Goal: Consume media (video, audio): Consume media (video, audio)

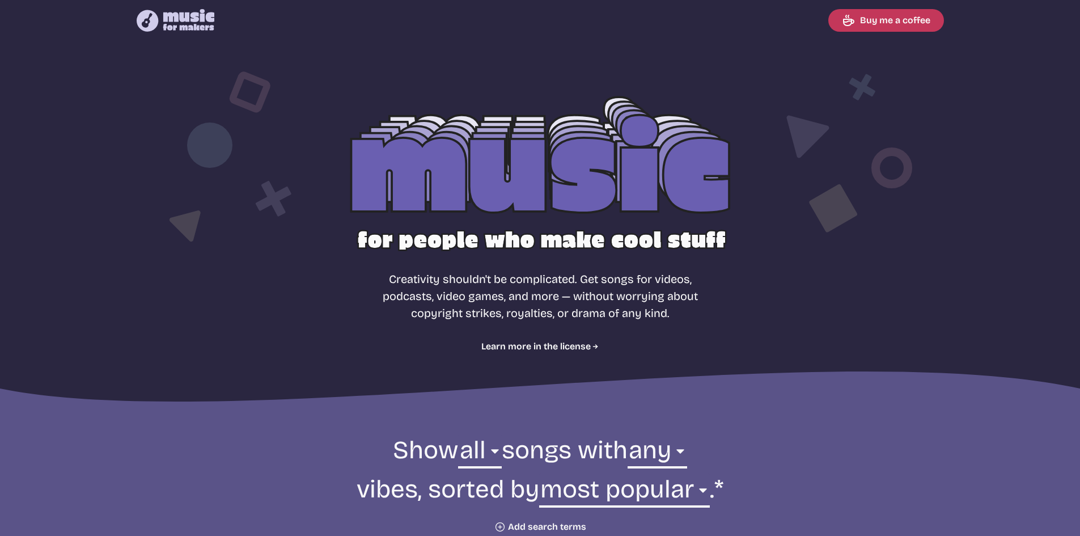
select select "most popular"
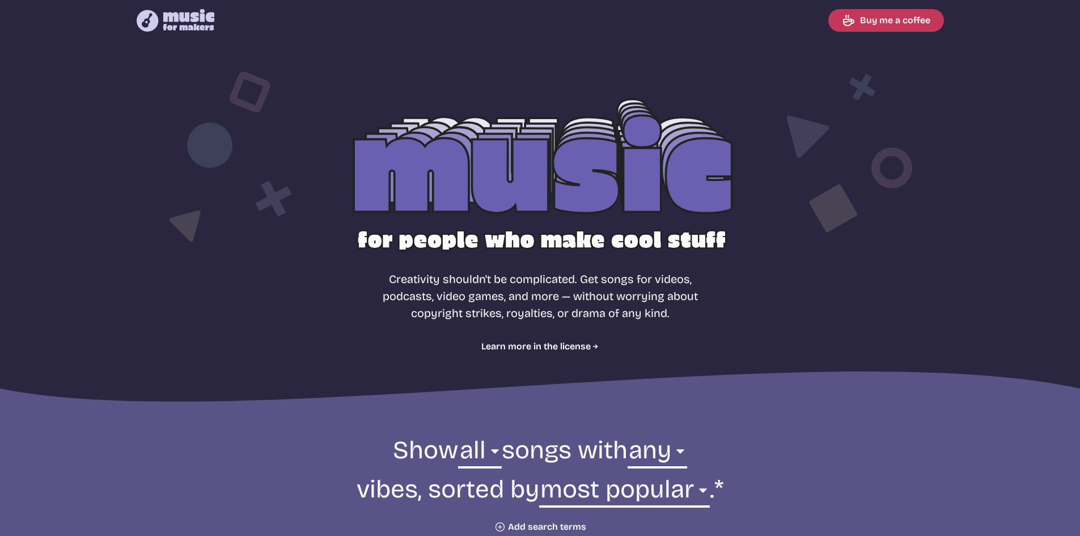
click at [615, 193] on div at bounding box center [540, 183] width 726 height 230
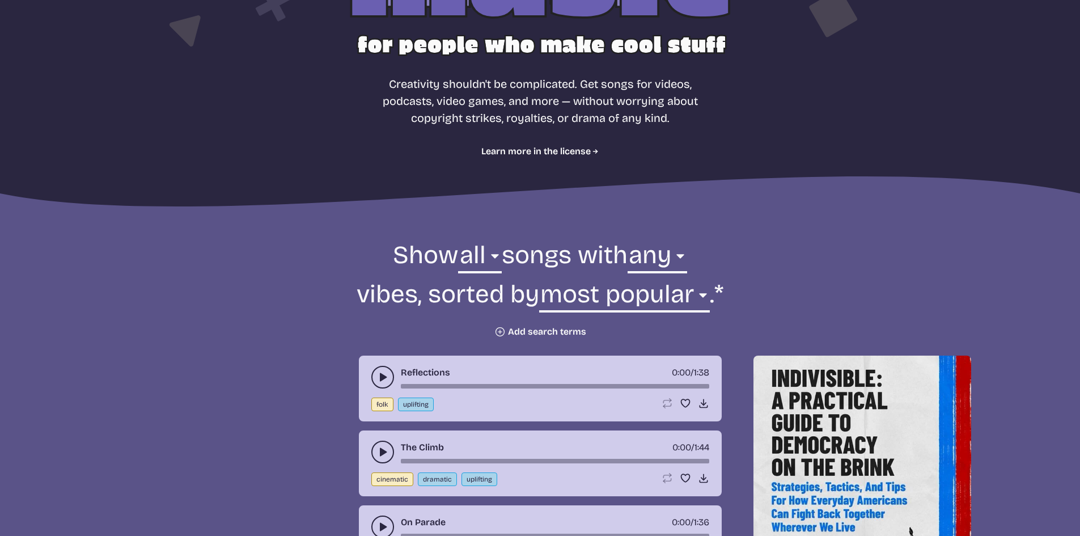
scroll to position [284, 0]
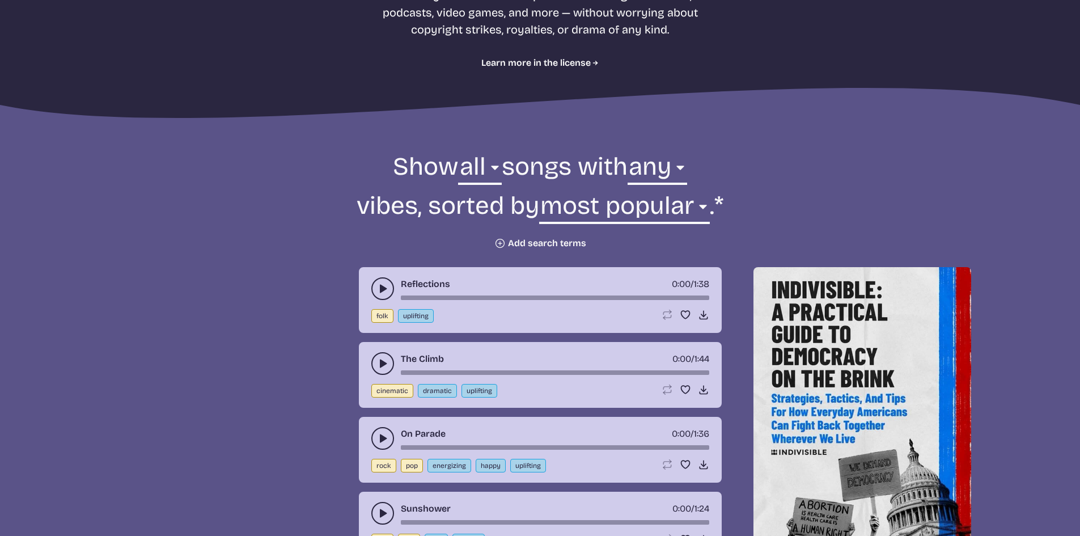
click at [528, 246] on button "Plus icon Add search terms" at bounding box center [540, 243] width 92 height 11
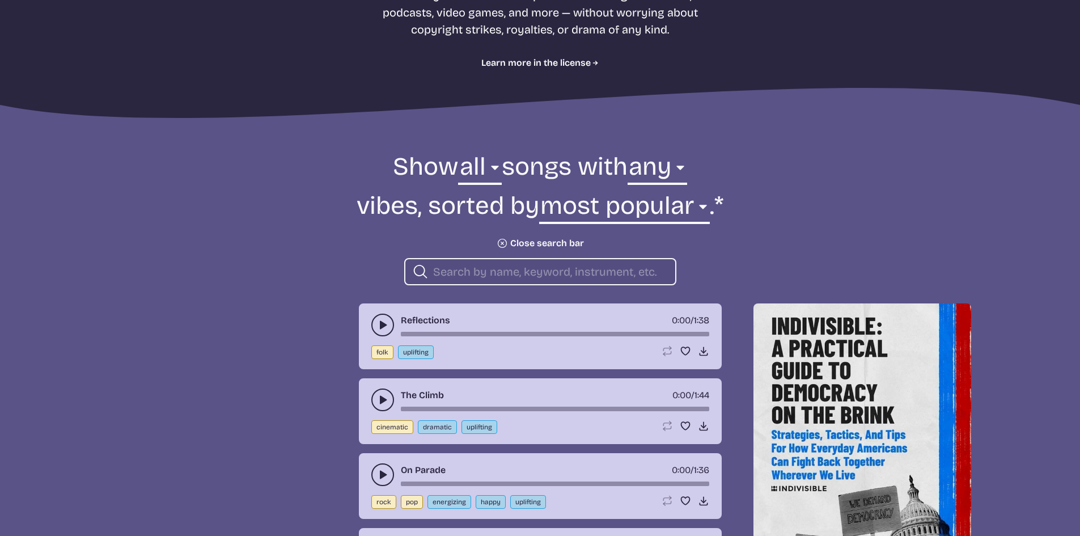
click at [524, 263] on div "Search icon" at bounding box center [540, 271] width 272 height 27
click at [524, 276] on input "search" at bounding box center [549, 271] width 233 height 15
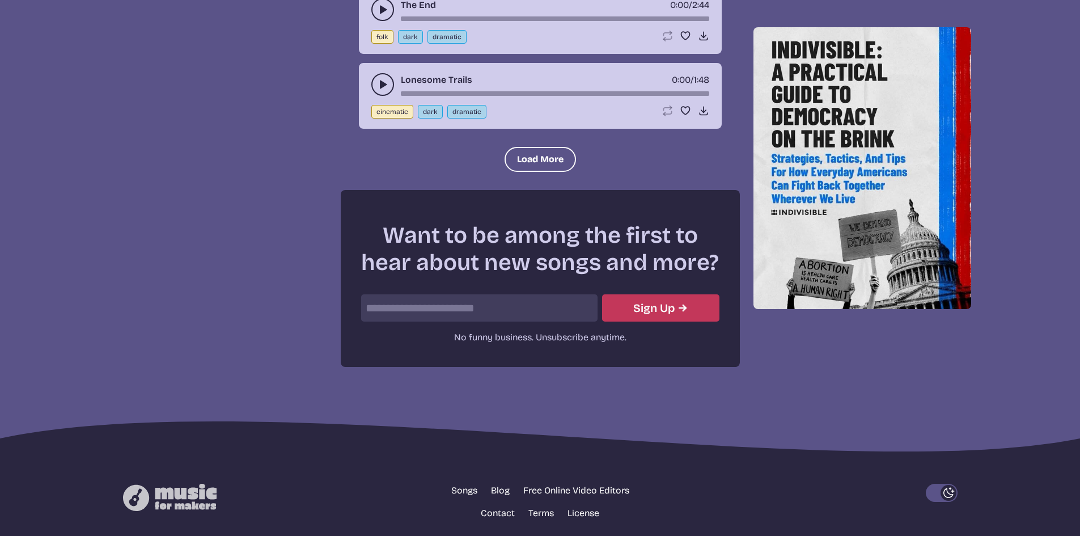
scroll to position [1533, 0]
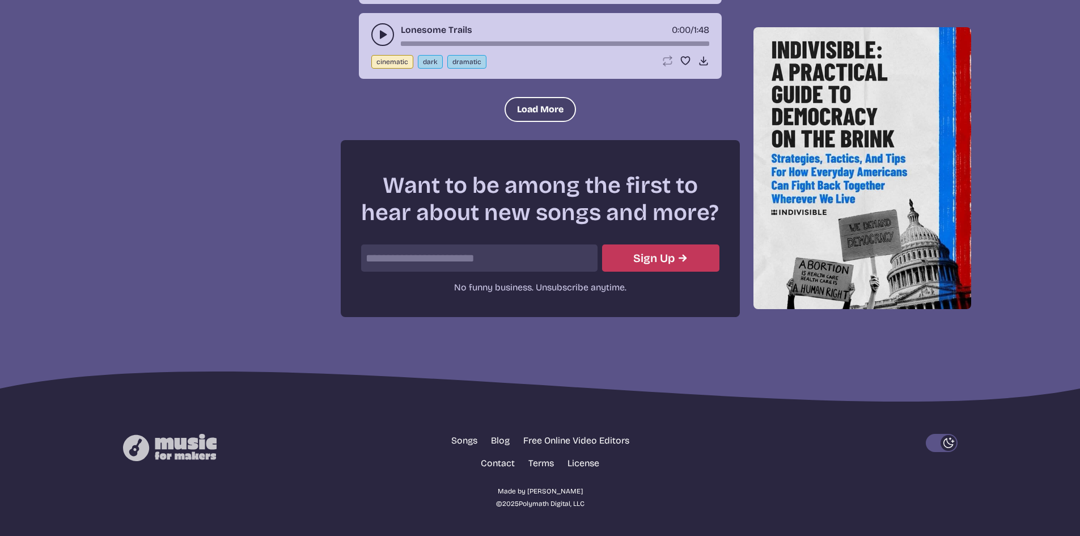
click at [529, 116] on button "Load More" at bounding box center [540, 109] width 71 height 25
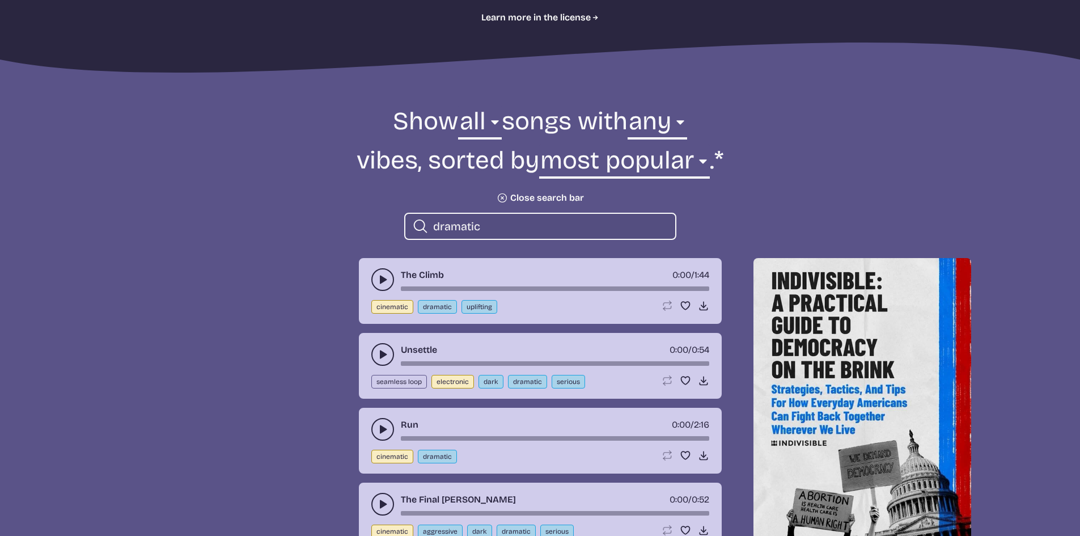
scroll to position [215, 0]
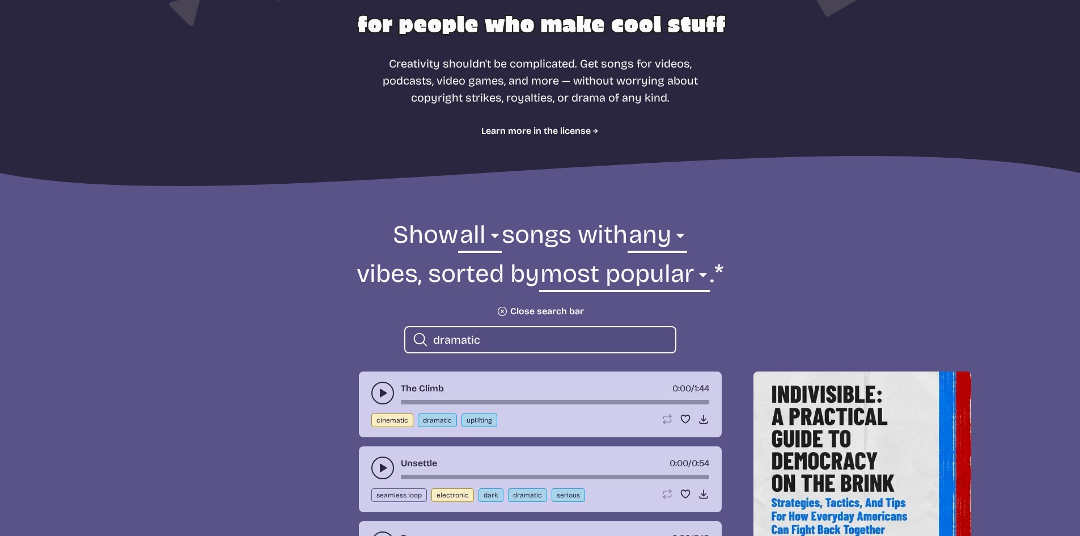
drag, startPoint x: 493, startPoint y: 336, endPoint x: 441, endPoint y: 341, distance: 52.4
click at [441, 341] on input "dramatic" at bounding box center [549, 339] width 233 height 15
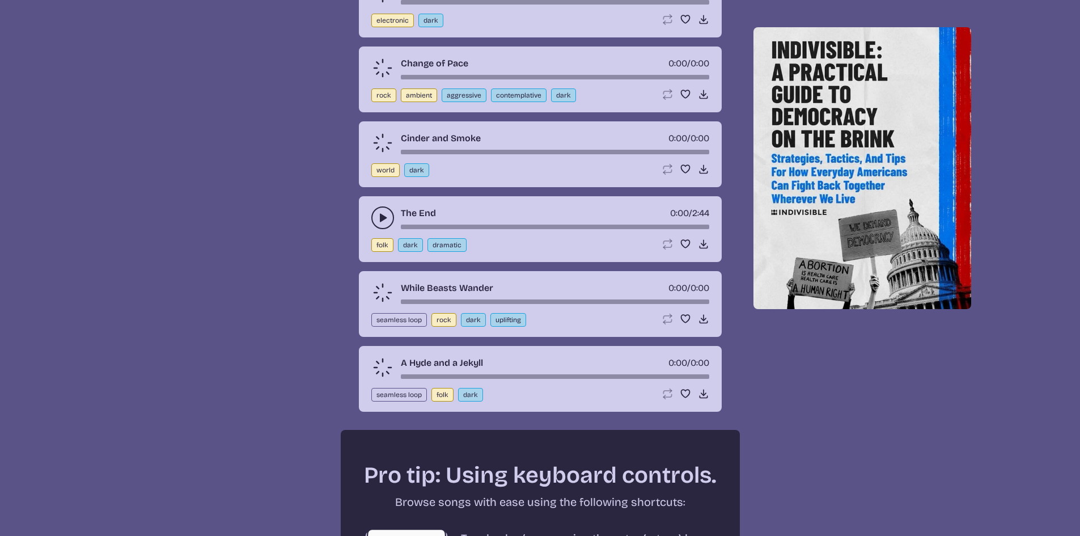
scroll to position [1690, 0]
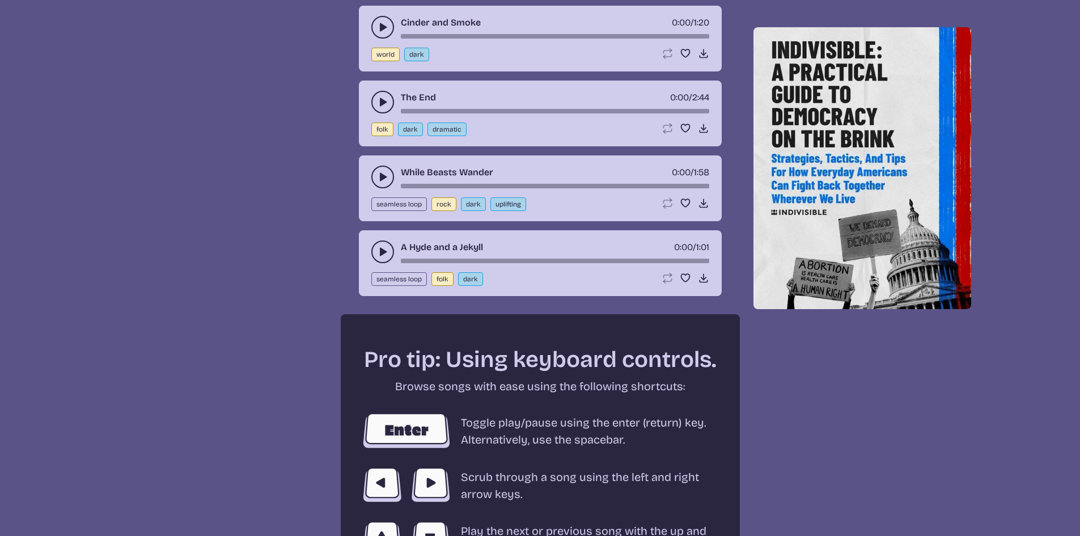
type input "dark"
click at [375, 243] on button "play-pause toggle" at bounding box center [382, 251] width 23 height 23
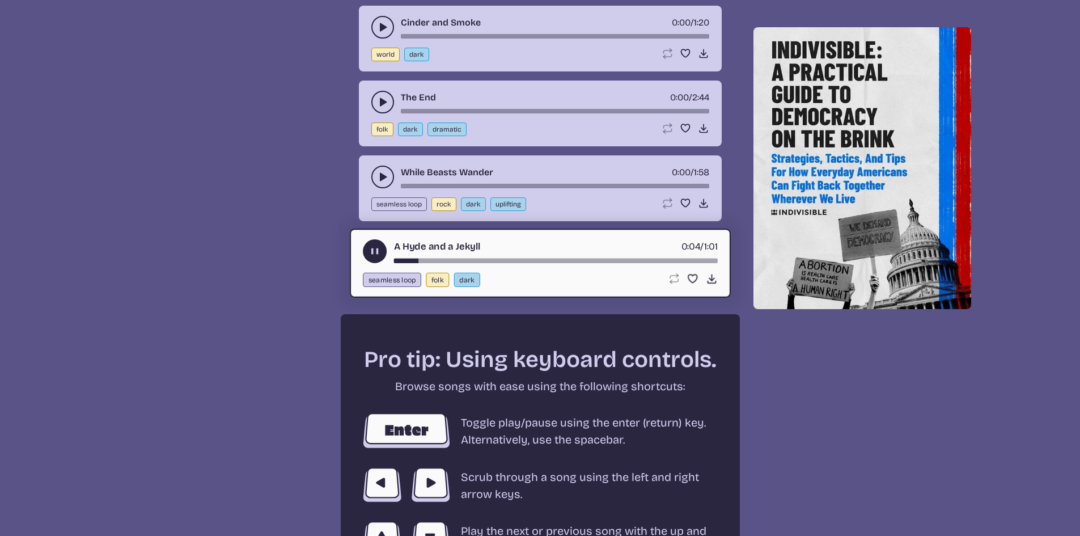
click at [383, 179] on use "play-pause toggle" at bounding box center [382, 176] width 11 height 11
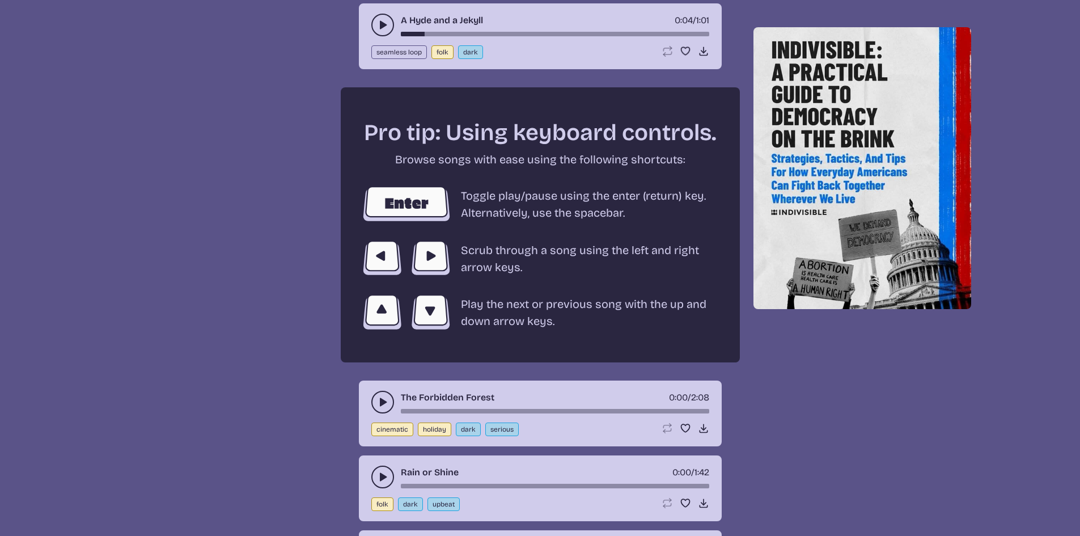
scroll to position [2143, 0]
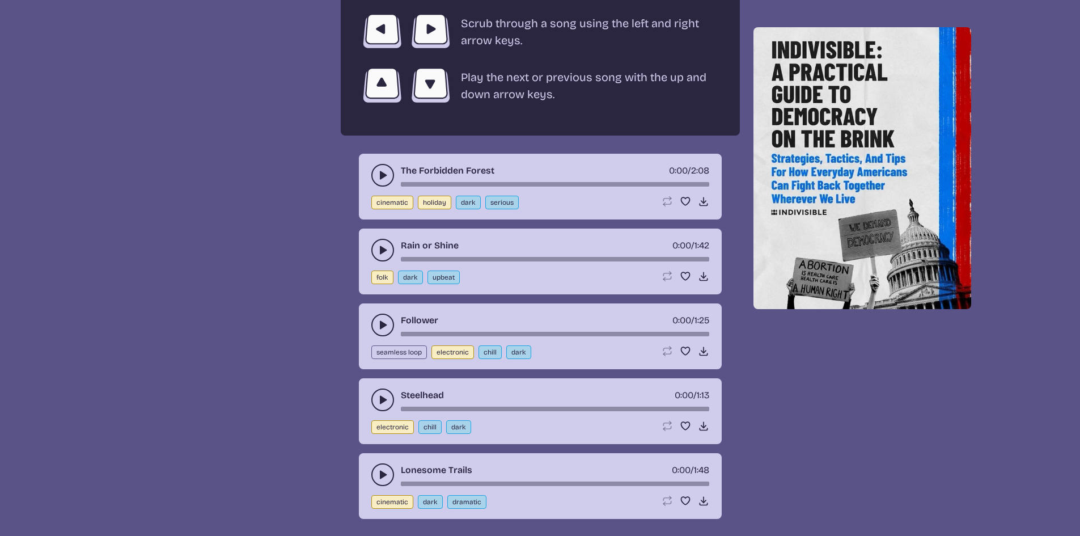
click at [374, 174] on button "play-pause toggle" at bounding box center [382, 175] width 23 height 23
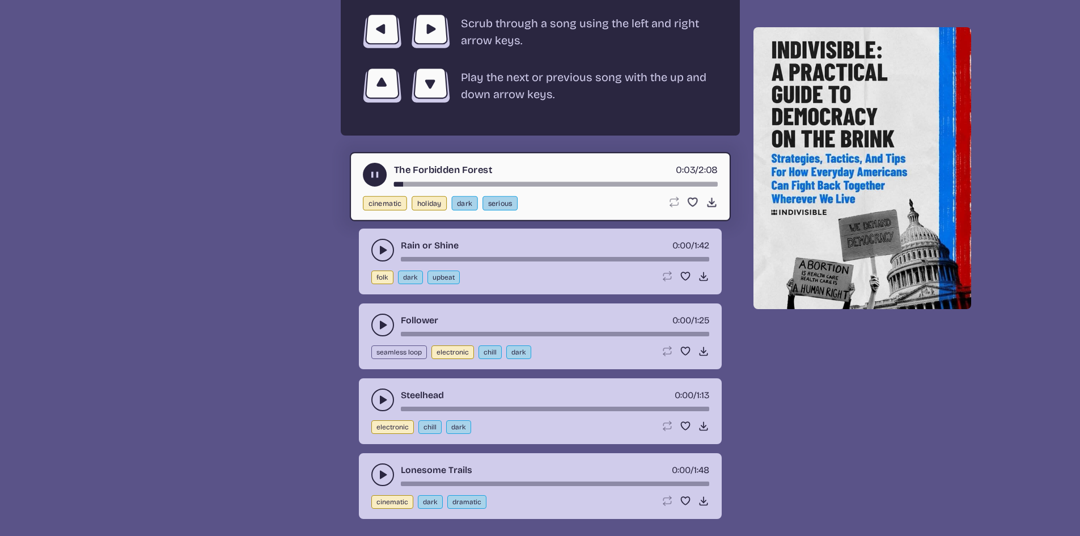
click at [411, 182] on div "song-time-bar" at bounding box center [556, 184] width 324 height 5
click at [426, 182] on div "song-time-bar" at bounding box center [556, 184] width 324 height 5
click at [708, 205] on use at bounding box center [711, 202] width 12 height 12
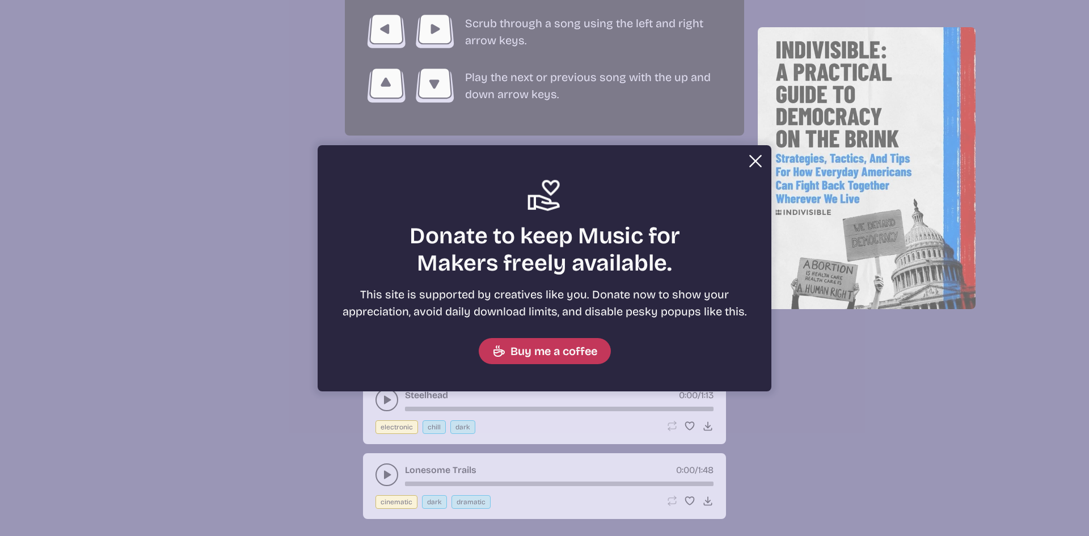
click at [755, 164] on button "Close" at bounding box center [755, 161] width 23 height 23
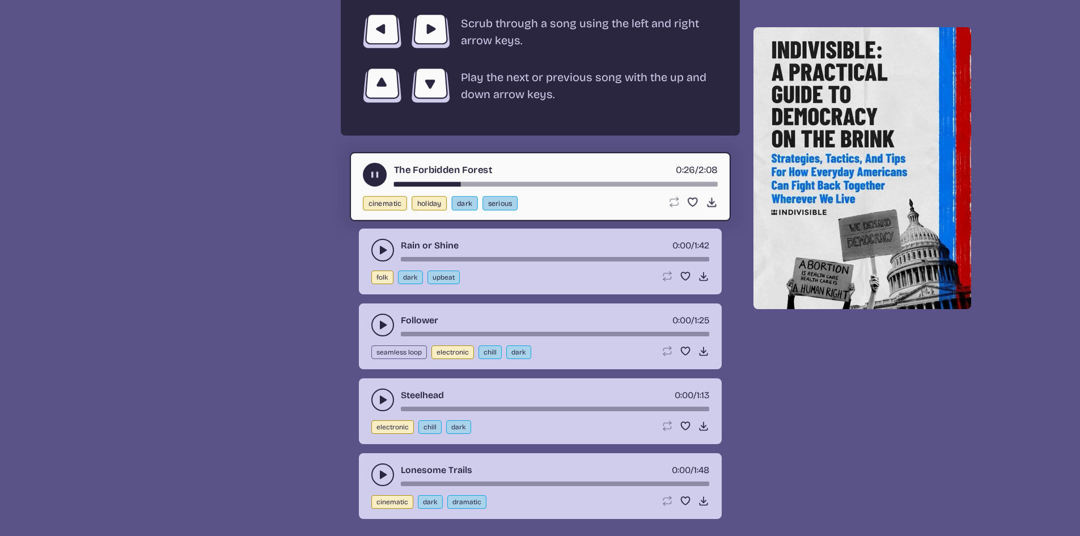
click at [373, 173] on use "play-pause toggle" at bounding box center [375, 175] width 12 height 12
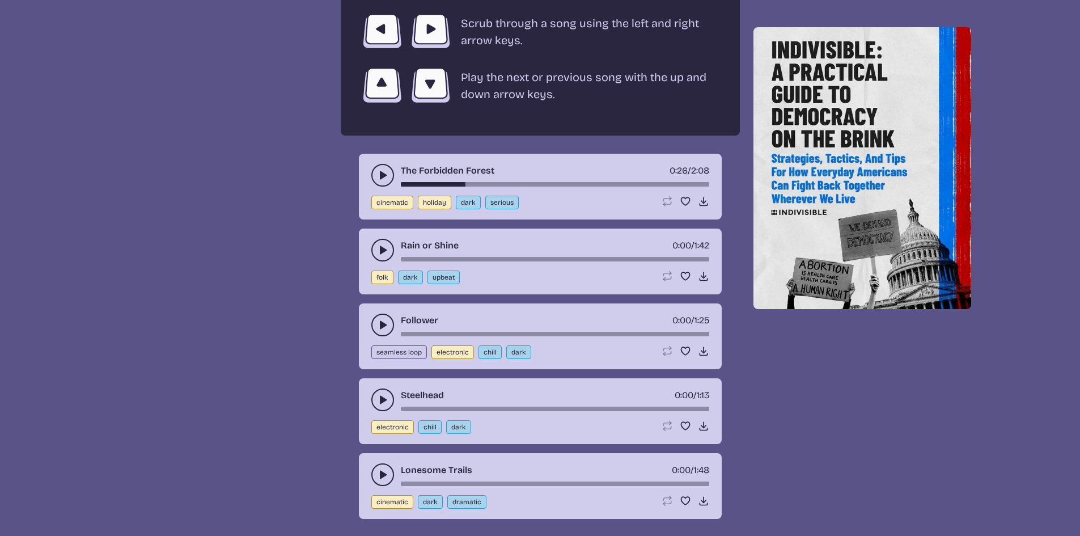
click at [380, 254] on use "play-pause toggle" at bounding box center [382, 249] width 11 height 11
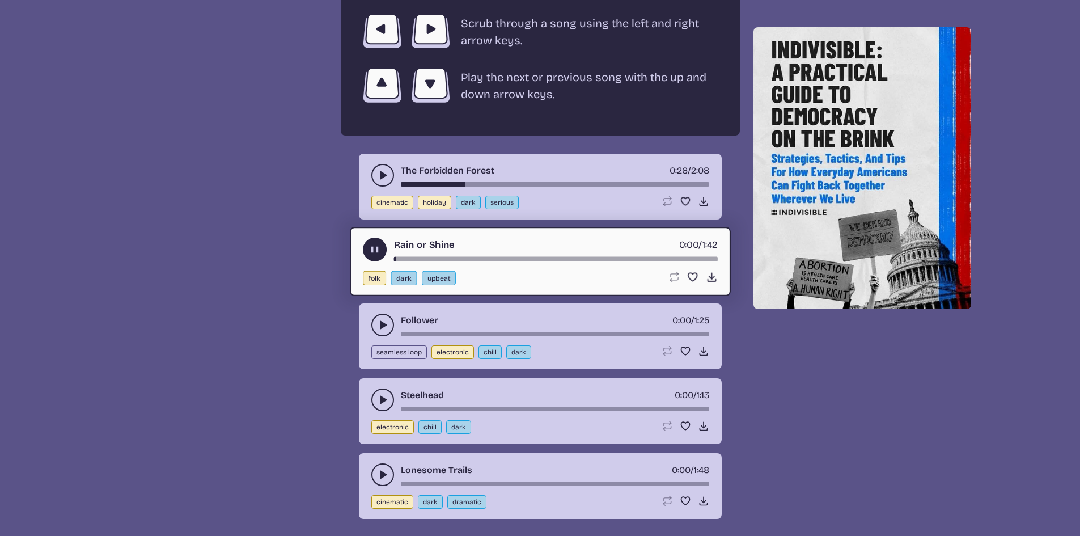
click at [382, 329] on icon "play-pause toggle" at bounding box center [382, 324] width 11 height 11
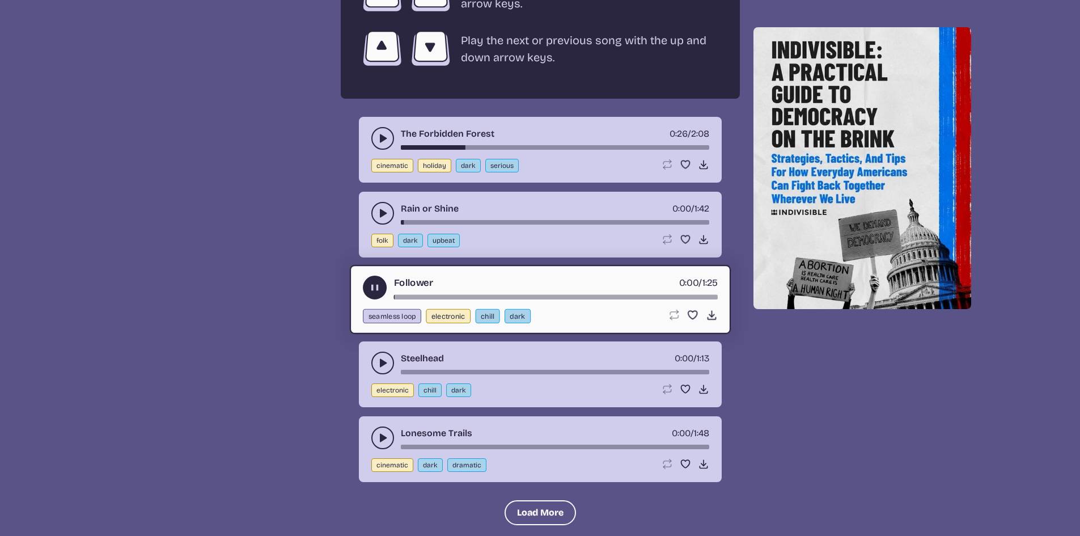
scroll to position [2200, 0]
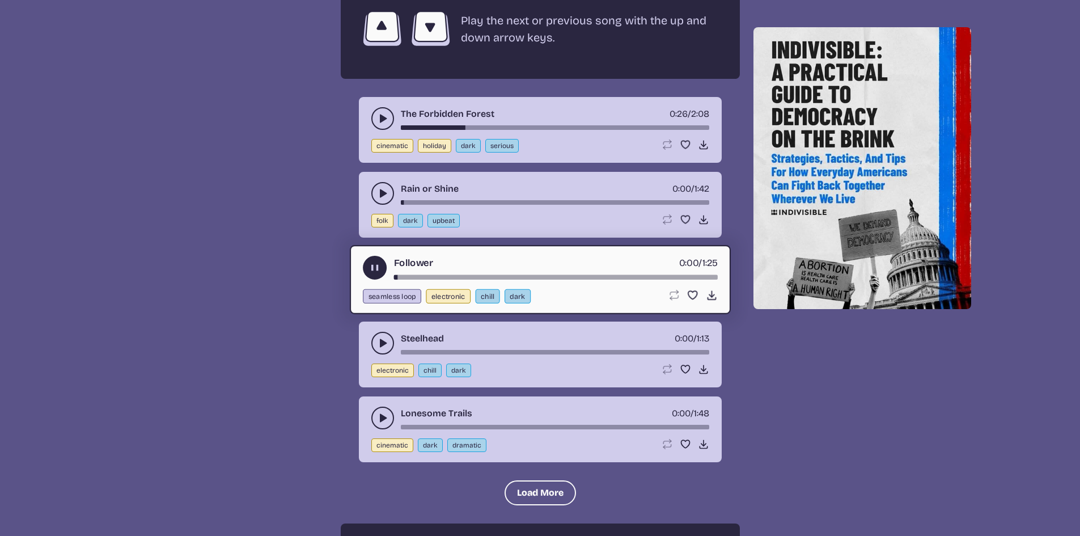
click at [388, 345] on icon "play-pause toggle" at bounding box center [382, 342] width 11 height 11
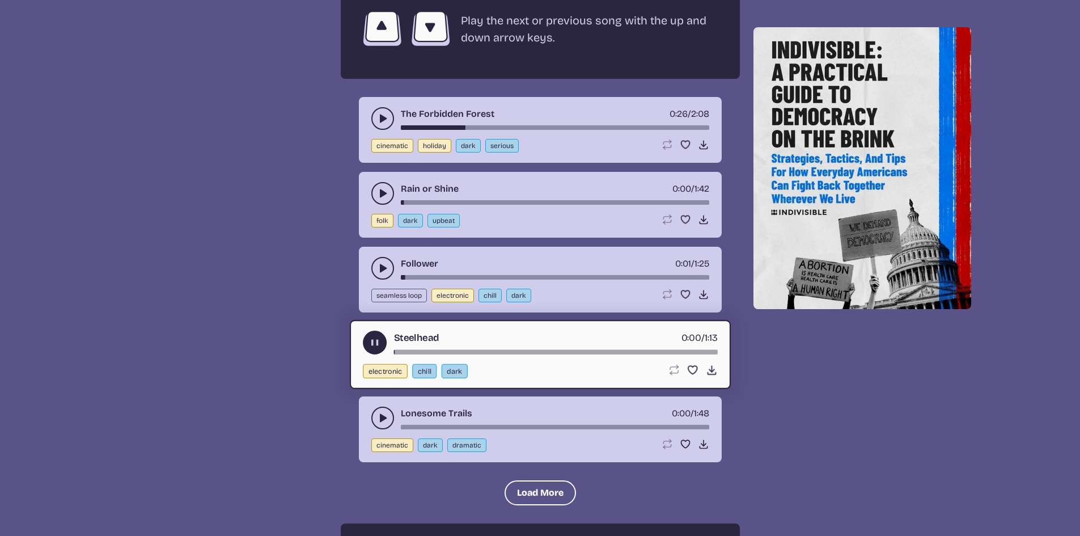
scroll to position [2257, 0]
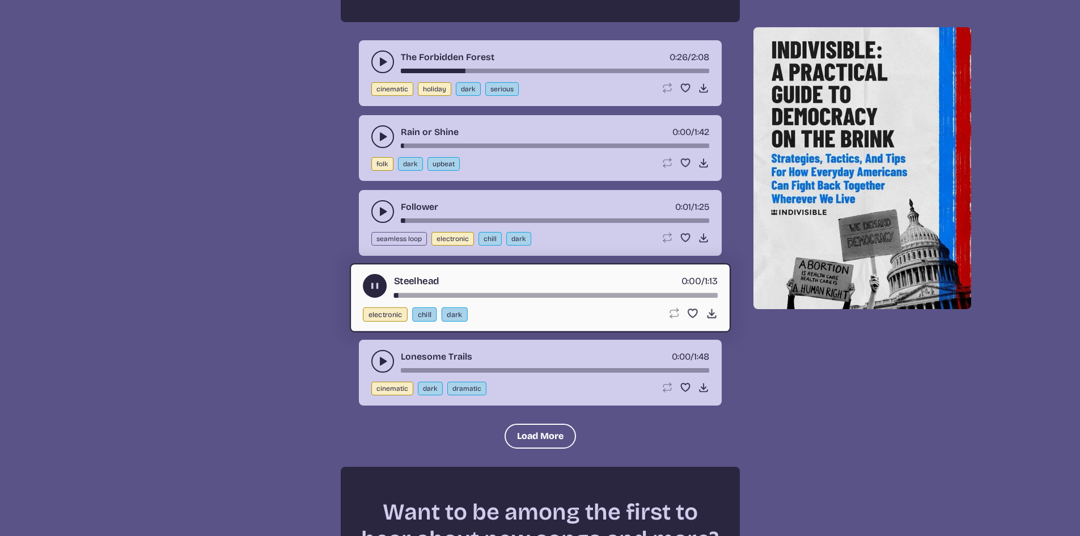
click at [383, 363] on use "play-pause toggle" at bounding box center [382, 361] width 11 height 11
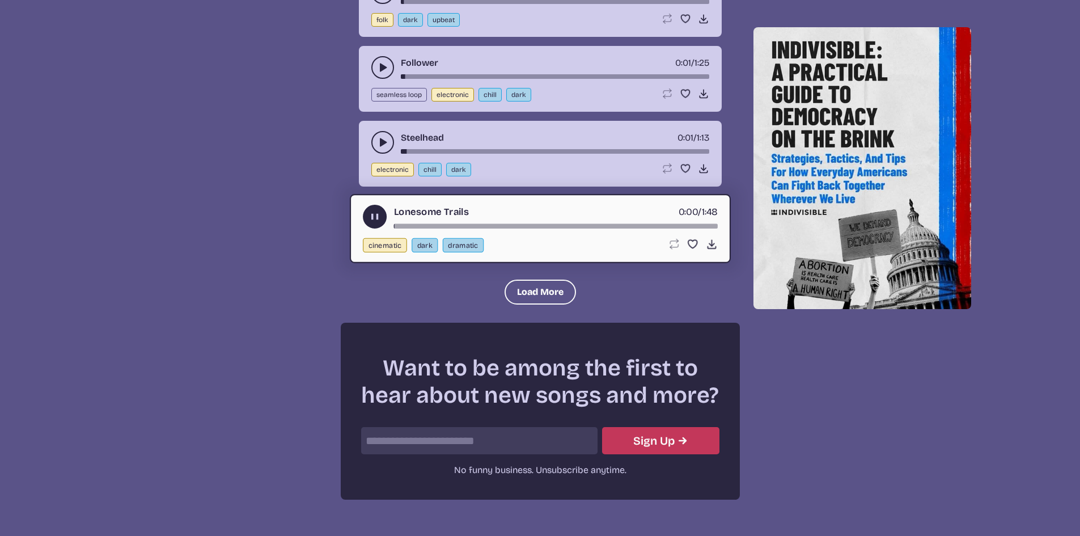
scroll to position [2427, 0]
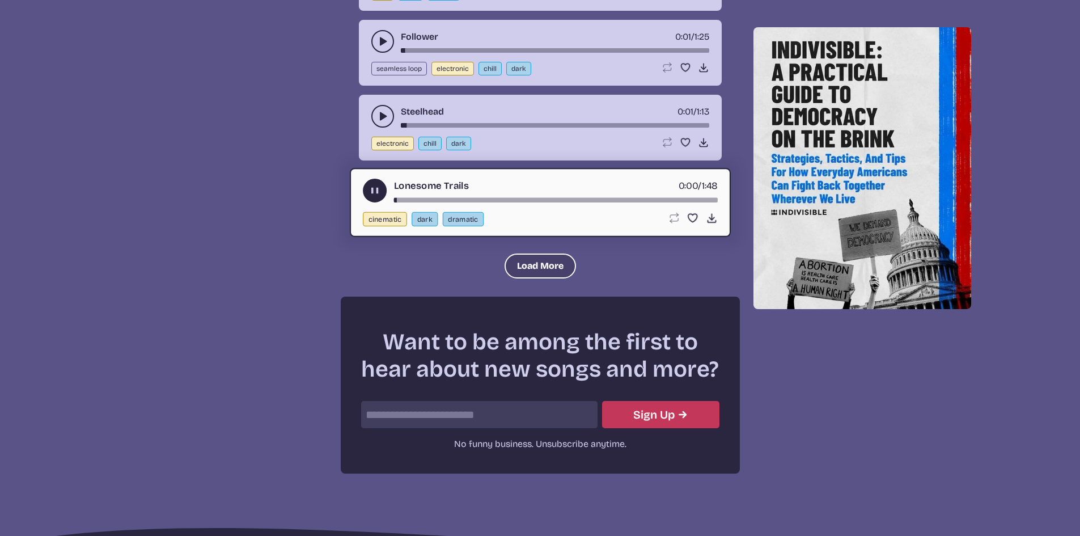
click at [541, 273] on button "Load More" at bounding box center [540, 265] width 71 height 25
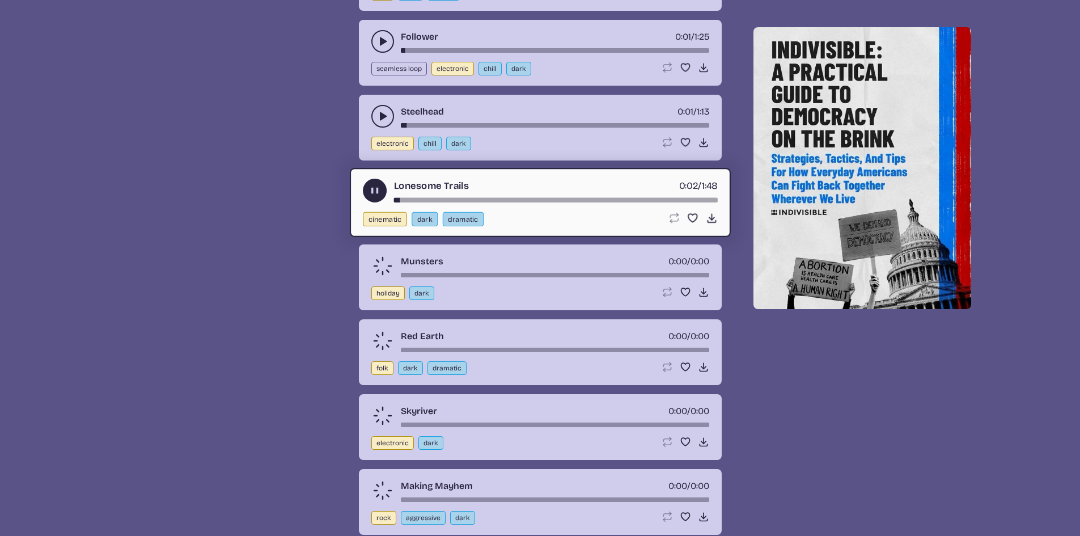
click at [378, 185] on icon "play-pause toggle" at bounding box center [375, 191] width 12 height 12
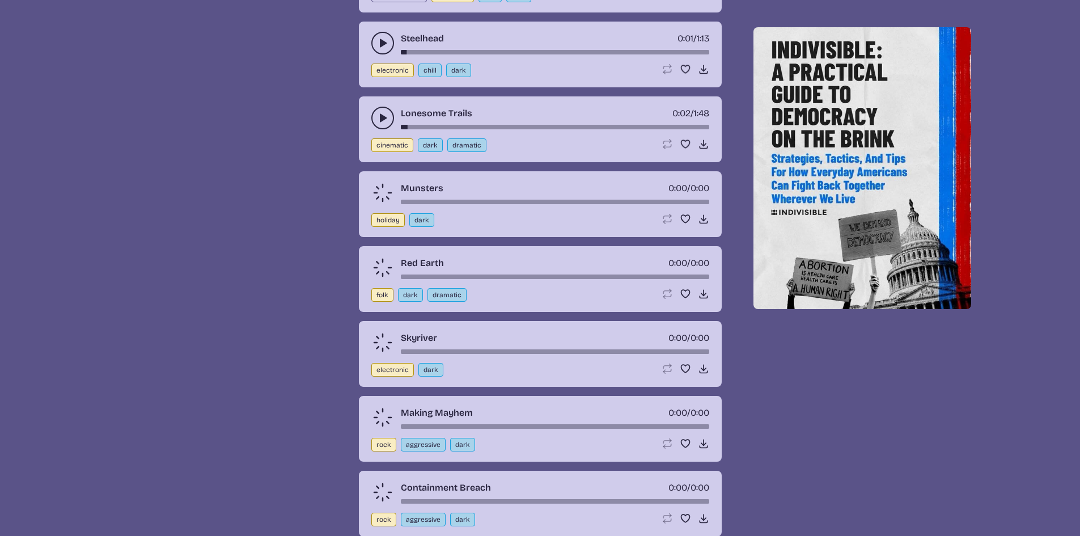
scroll to position [2597, 0]
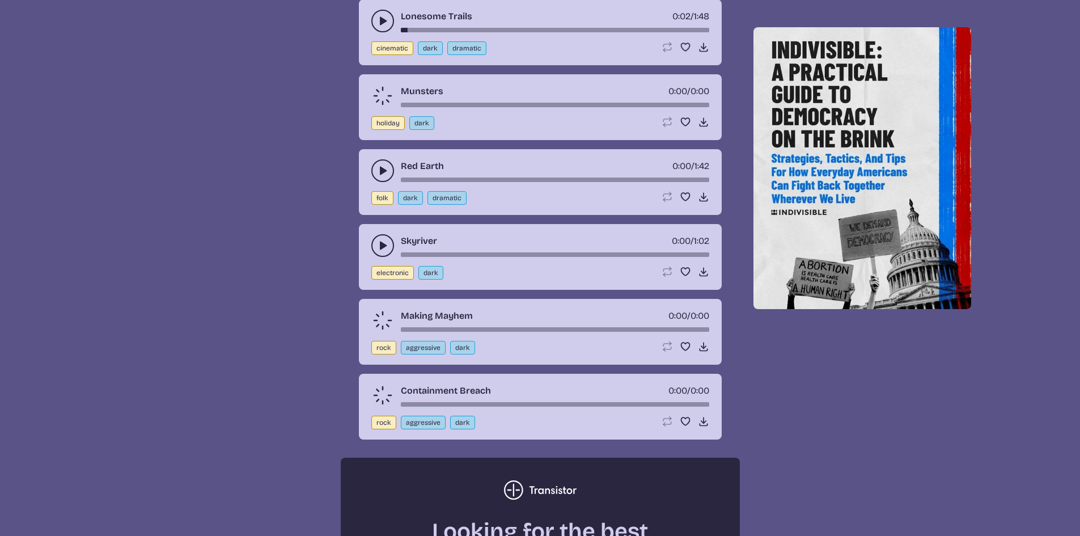
click at [379, 172] on icon "play-pause toggle" at bounding box center [382, 170] width 11 height 11
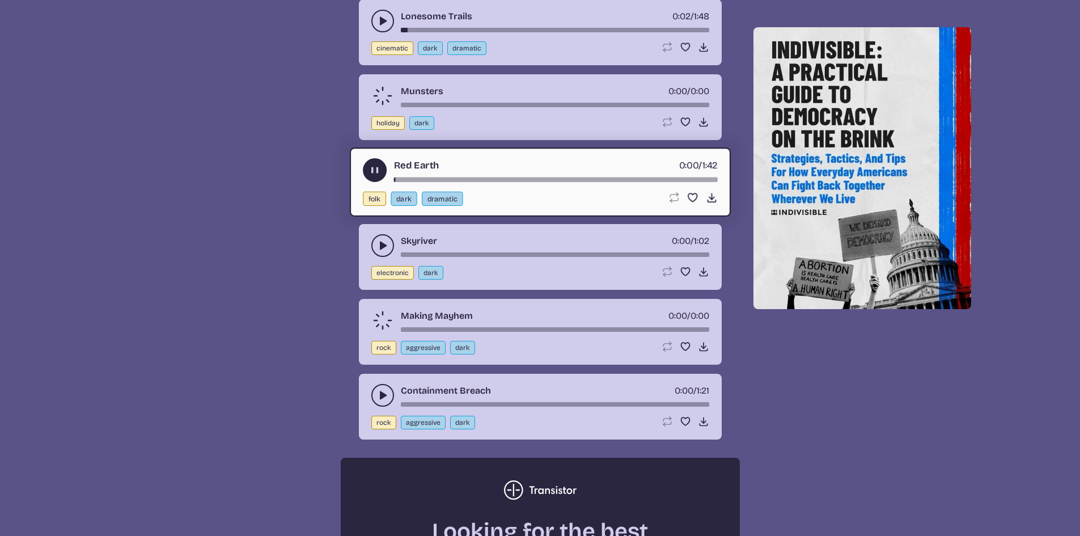
click at [378, 171] on use "play-pause toggle" at bounding box center [375, 170] width 12 height 12
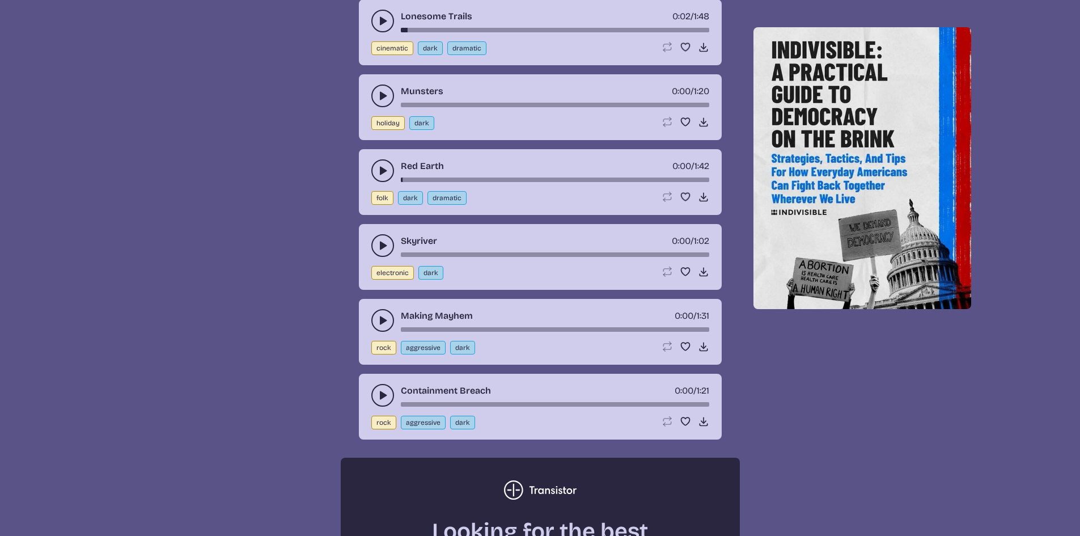
click at [384, 248] on icon "play-pause toggle" at bounding box center [382, 245] width 11 height 11
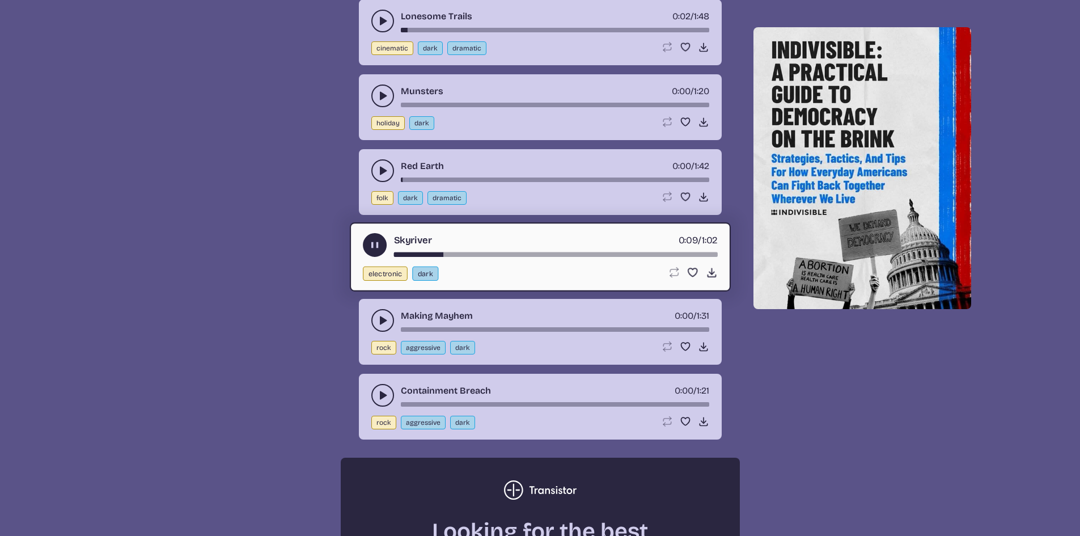
click at [363, 244] on button "play-pause toggle" at bounding box center [375, 245] width 24 height 24
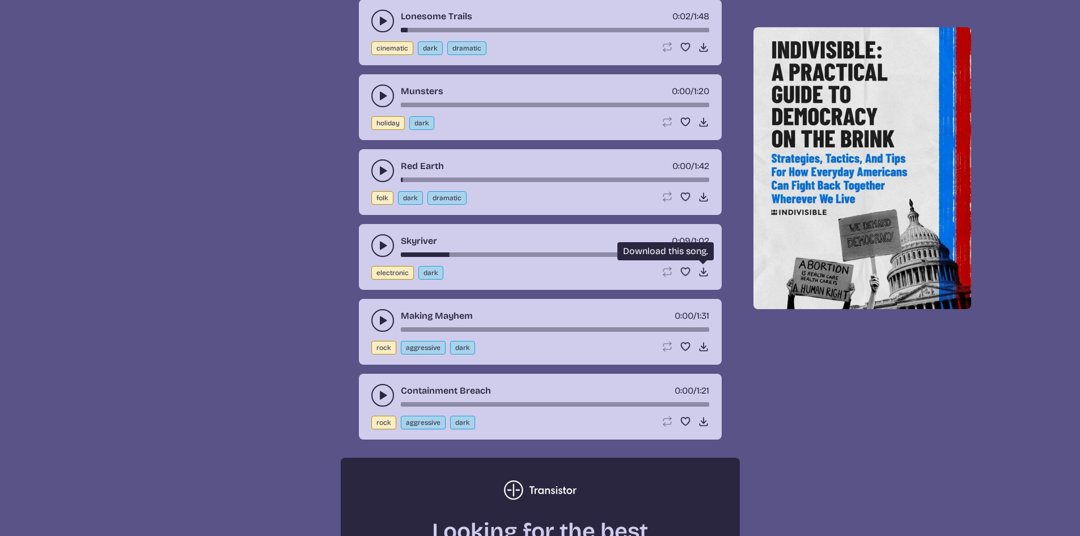
click at [705, 272] on use at bounding box center [703, 271] width 11 height 11
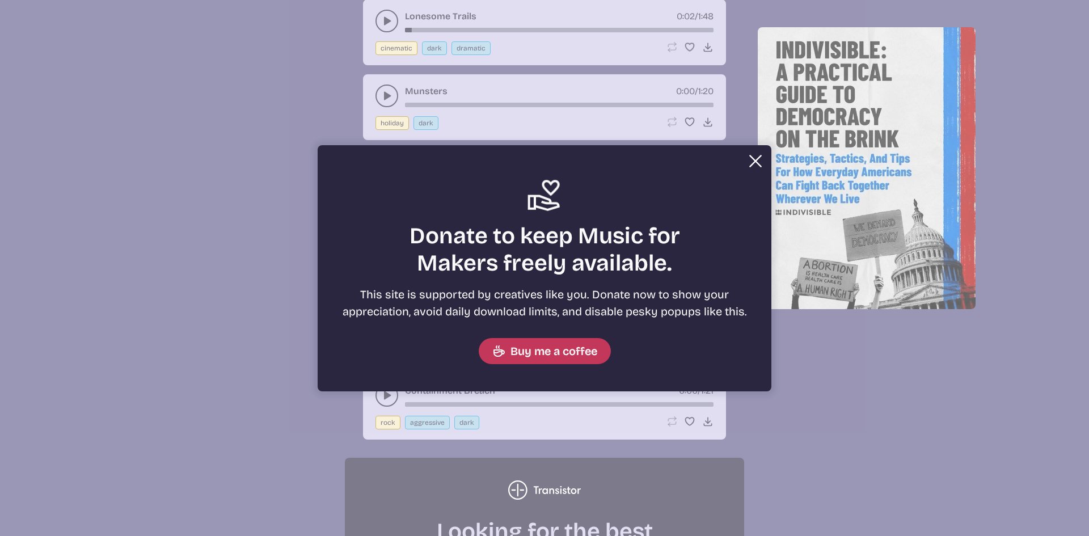
click at [754, 162] on button "Close" at bounding box center [755, 161] width 23 height 23
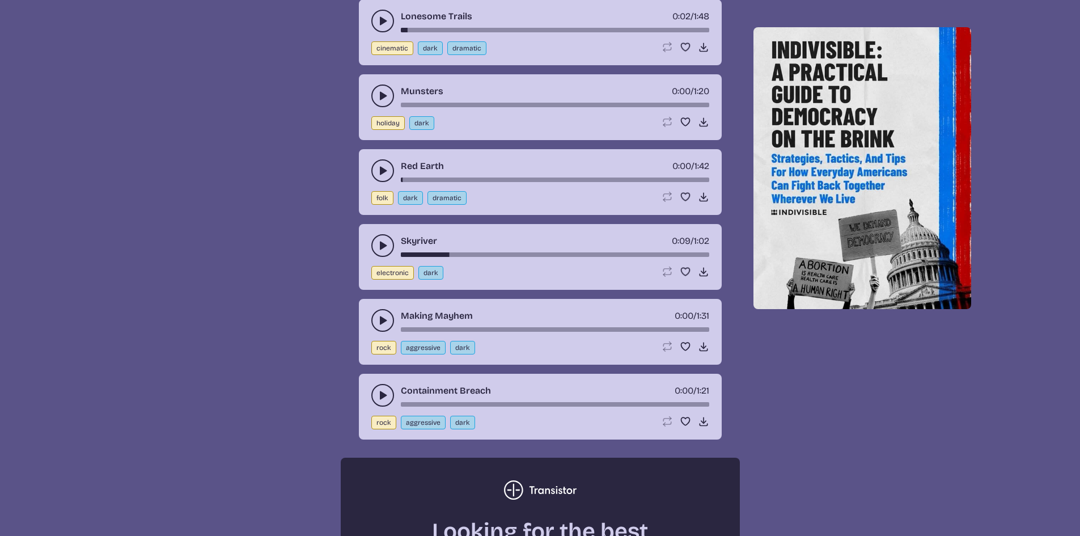
click at [380, 398] on use "play-pause toggle" at bounding box center [382, 395] width 11 height 11
click at [451, 403] on div "song-time-bar" at bounding box center [555, 404] width 308 height 5
click at [478, 404] on div "song-time-bar" at bounding box center [555, 404] width 308 height 5
click at [386, 397] on icon "play-pause toggle" at bounding box center [382, 395] width 11 height 11
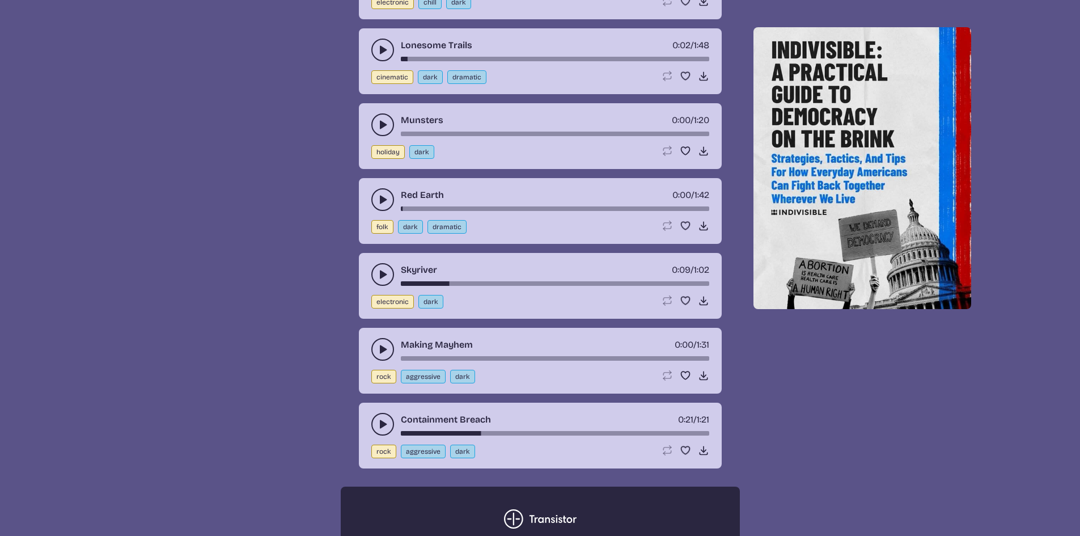
scroll to position [2540, 0]
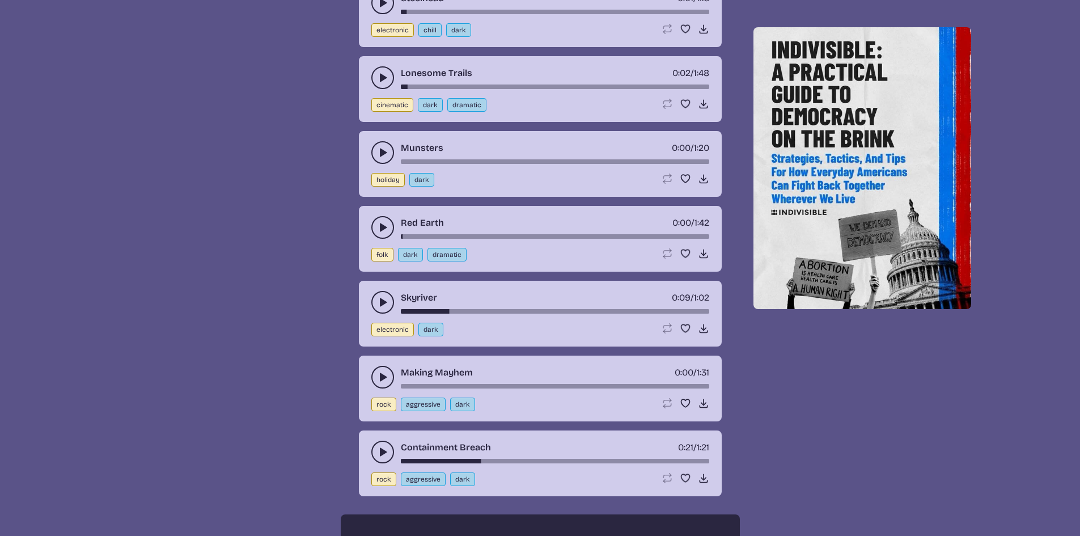
click at [382, 381] on icon "play-pause toggle" at bounding box center [382, 376] width 11 height 11
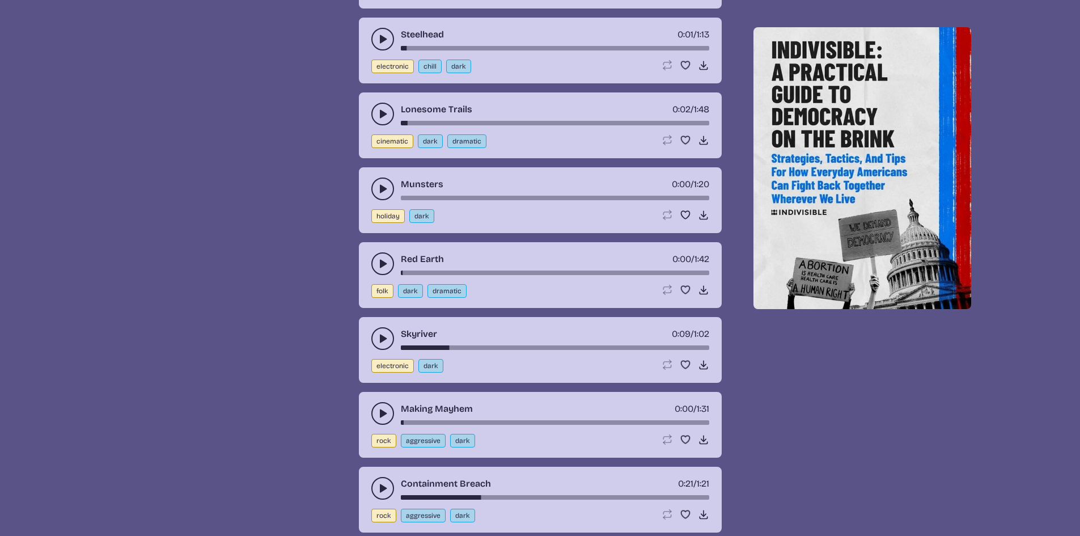
scroll to position [2483, 0]
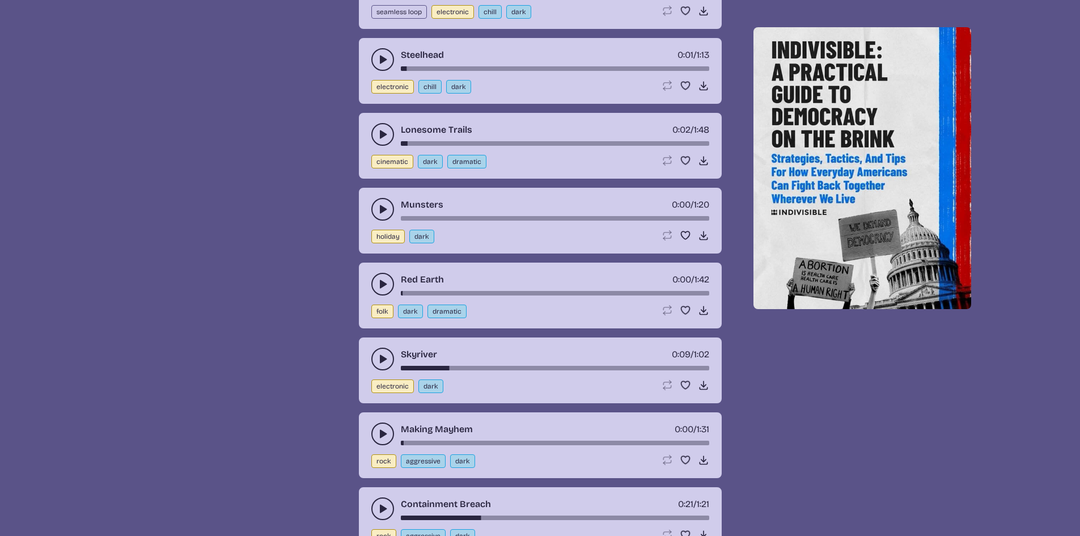
click at [376, 212] on button "play-pause toggle" at bounding box center [382, 209] width 23 height 23
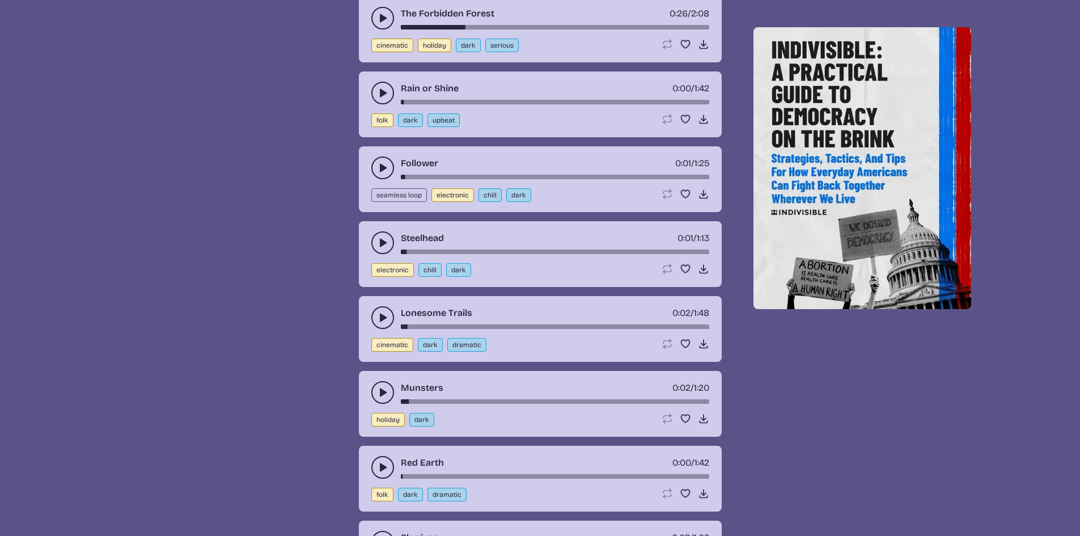
scroll to position [2257, 0]
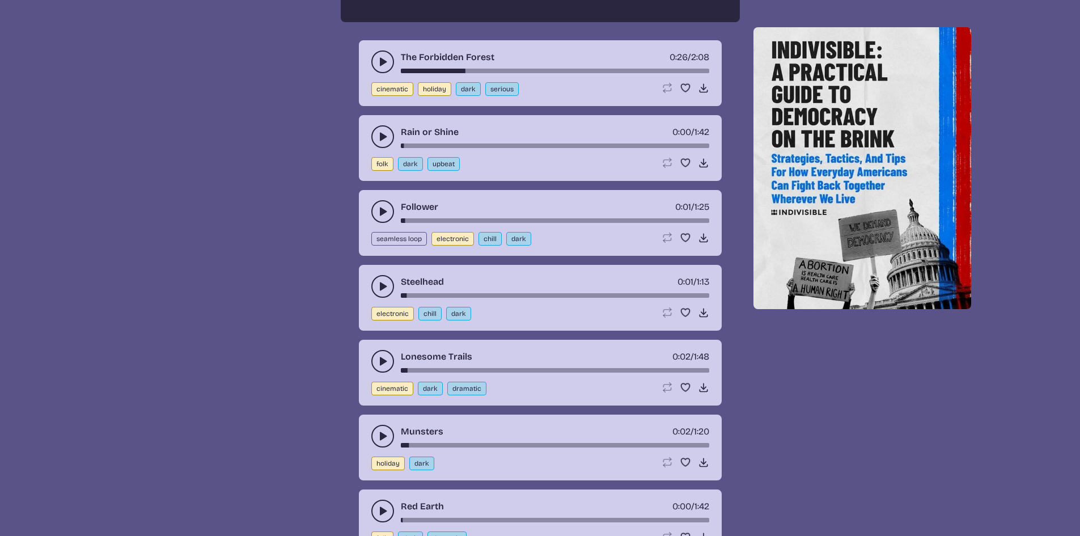
click at [380, 64] on use "play-pause toggle" at bounding box center [382, 61] width 11 height 11
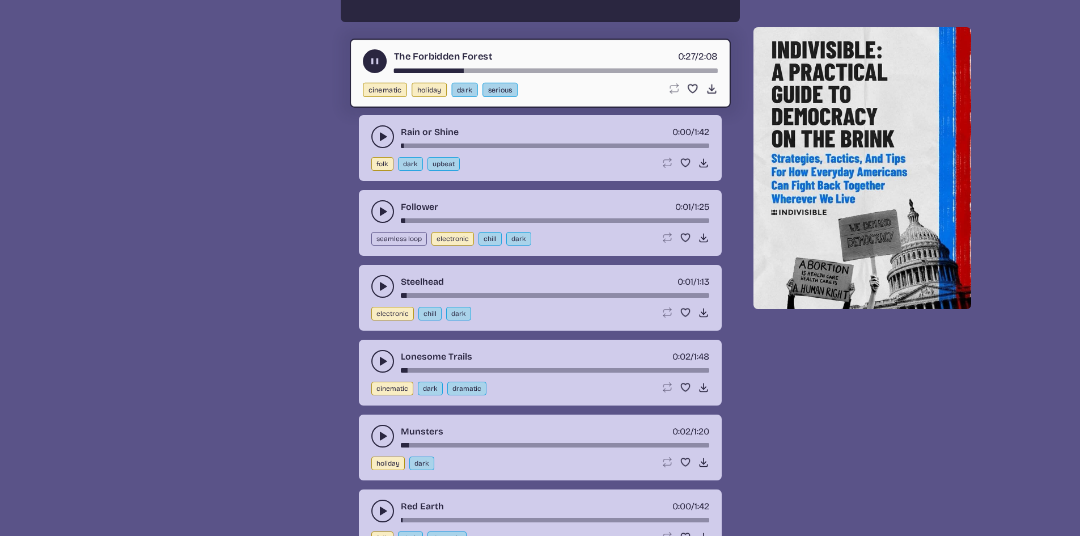
click at [379, 64] on icon "play-pause toggle" at bounding box center [375, 62] width 12 height 12
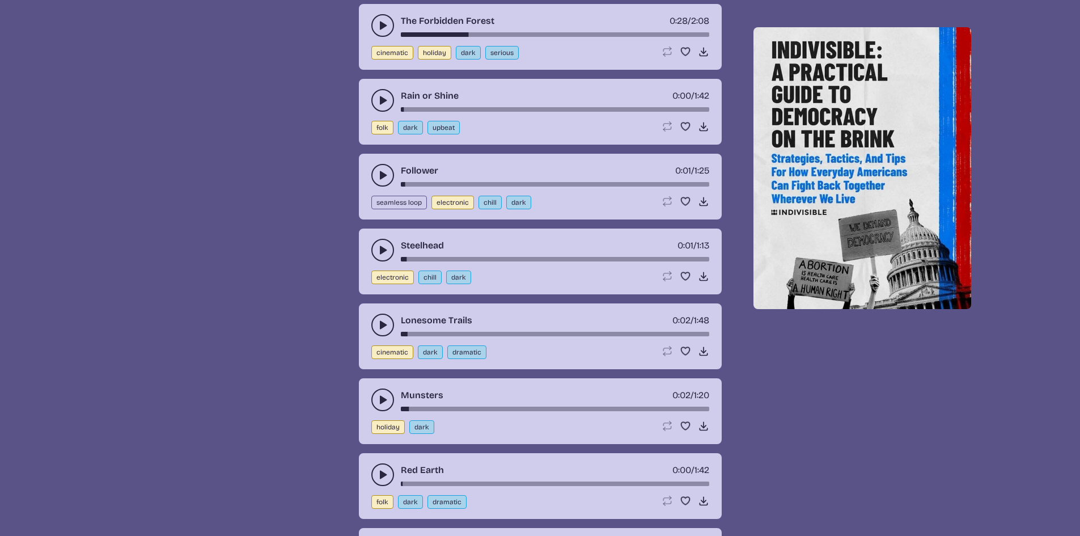
scroll to position [2313, 0]
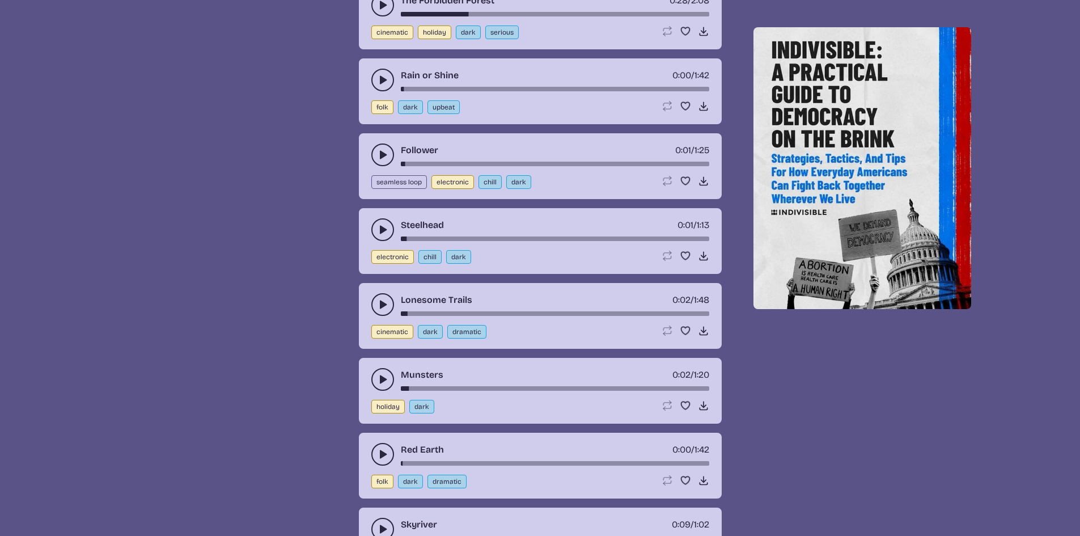
click at [379, 227] on icon "play-pause toggle" at bounding box center [382, 229] width 11 height 11
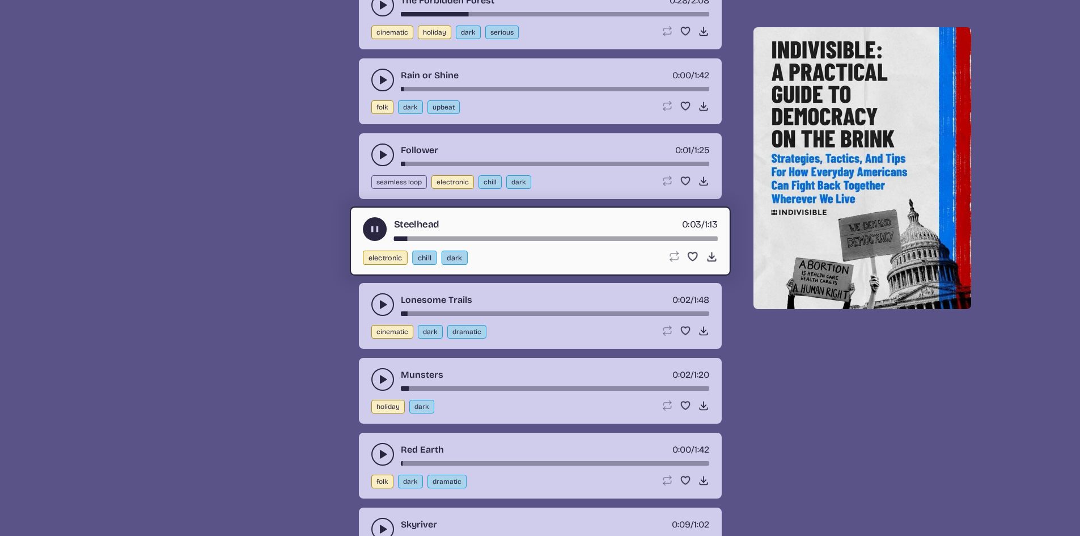
click at [376, 227] on use "play-pause toggle" at bounding box center [375, 229] width 12 height 12
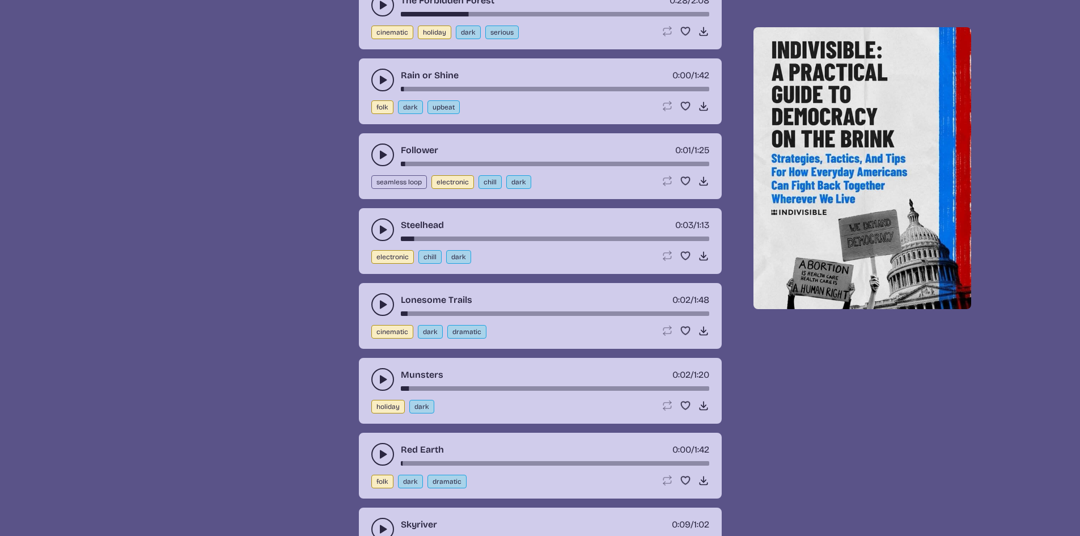
drag, startPoint x: 405, startPoint y: 239, endPoint x: 394, endPoint y: 241, distance: 11.5
click at [392, 241] on div "Steelhead 0:03 / 1:13" at bounding box center [540, 229] width 338 height 23
drag, startPoint x: 408, startPoint y: 240, endPoint x: 391, endPoint y: 242, distance: 17.7
click at [391, 242] on div "Steelhead 0:03 / 1:13 electronic chill dark Loop song Loop this song. Favorite …" at bounding box center [540, 241] width 363 height 66
click at [405, 238] on div "song-time-bar" at bounding box center [555, 238] width 308 height 5
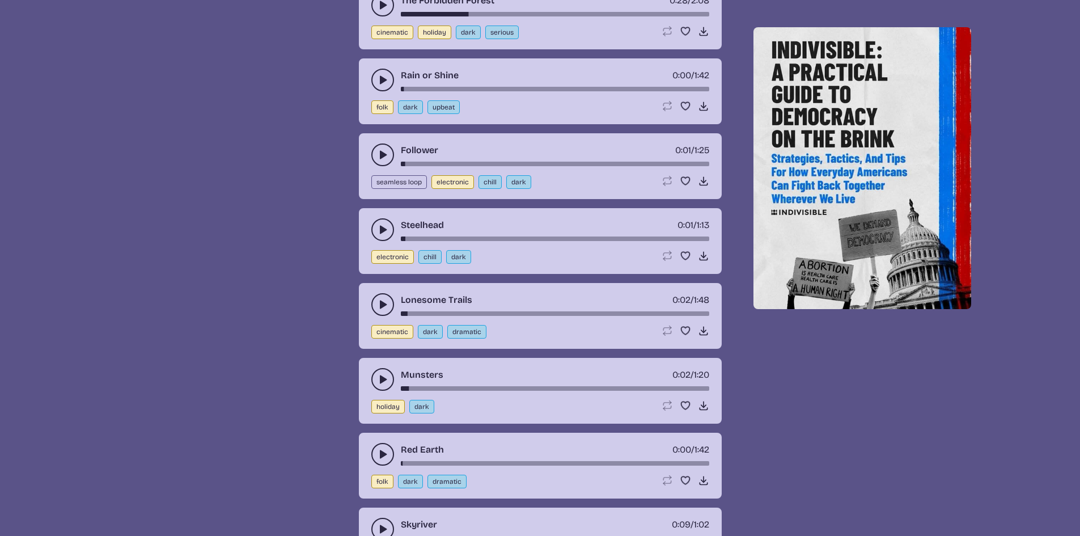
click at [402, 238] on div "song-time-bar" at bounding box center [555, 238] width 308 height 5
click at [401, 238] on div "song-time-bar" at bounding box center [555, 238] width 308 height 5
click at [382, 229] on use "play-pause toggle" at bounding box center [382, 229] width 11 height 11
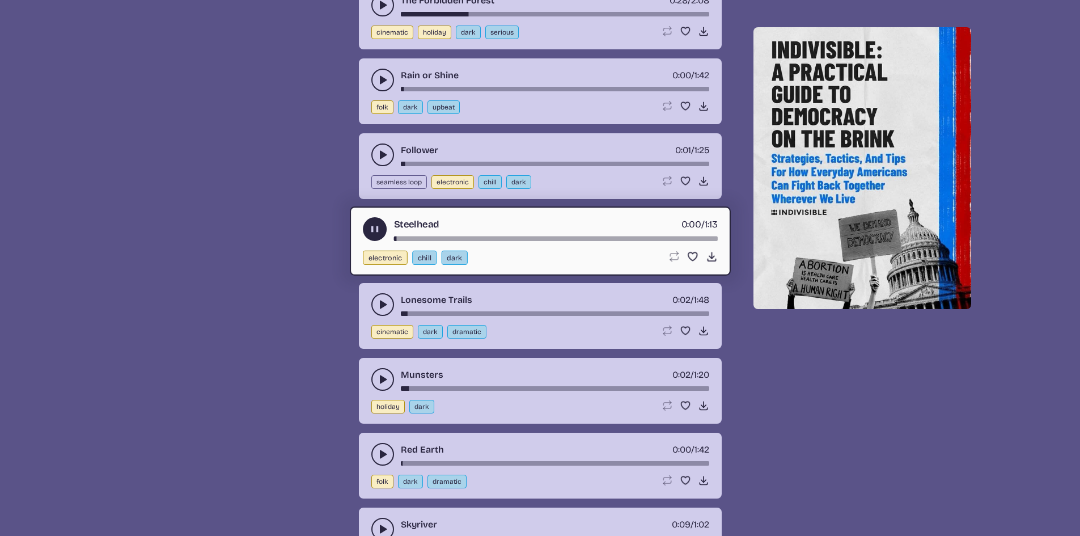
click at [369, 233] on icon "play-pause toggle" at bounding box center [375, 229] width 12 height 12
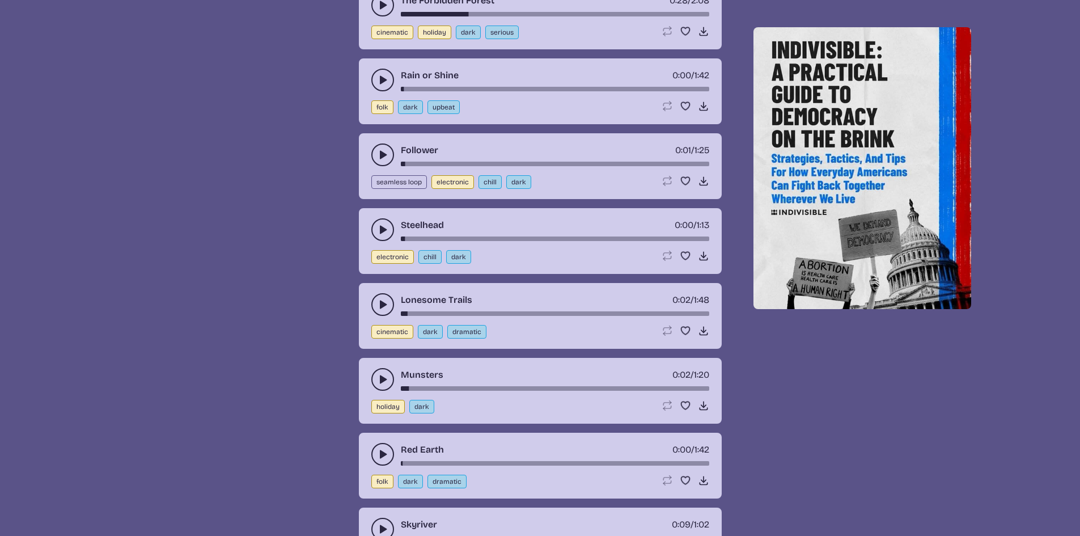
click at [384, 307] on icon "play-pause toggle" at bounding box center [382, 304] width 11 height 11
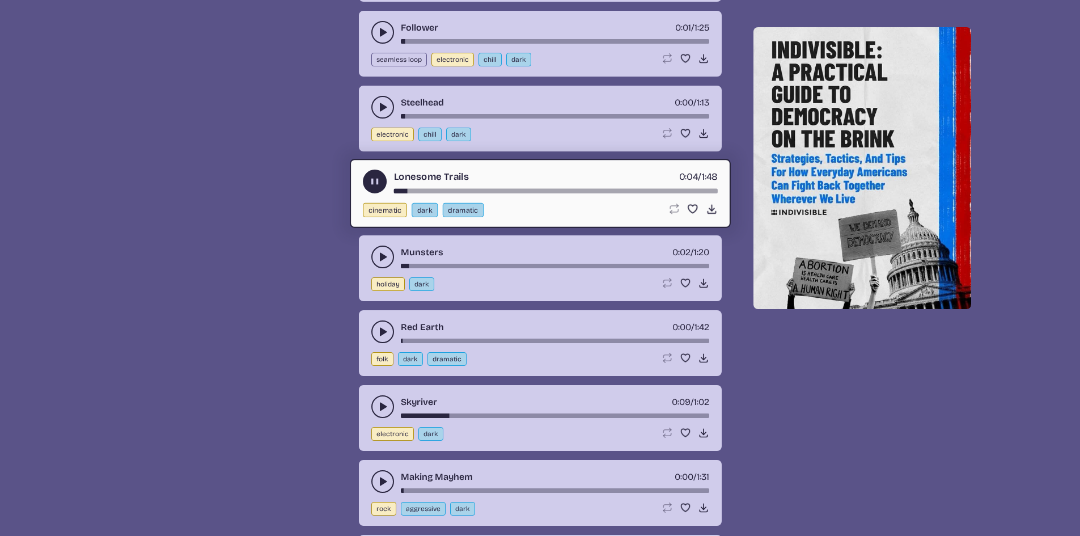
scroll to position [2540, 0]
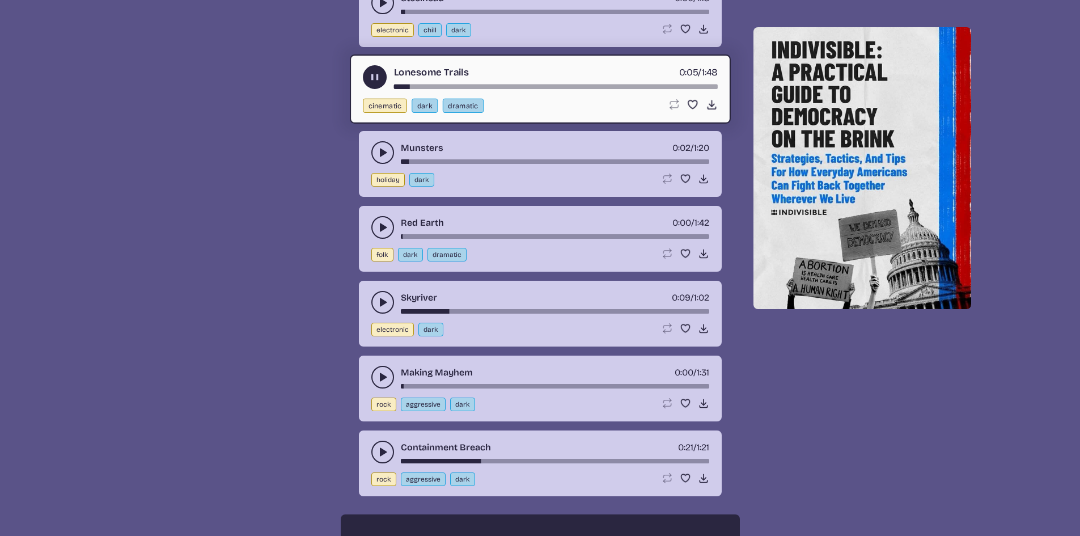
click at [380, 305] on use "play-pause toggle" at bounding box center [382, 302] width 11 height 11
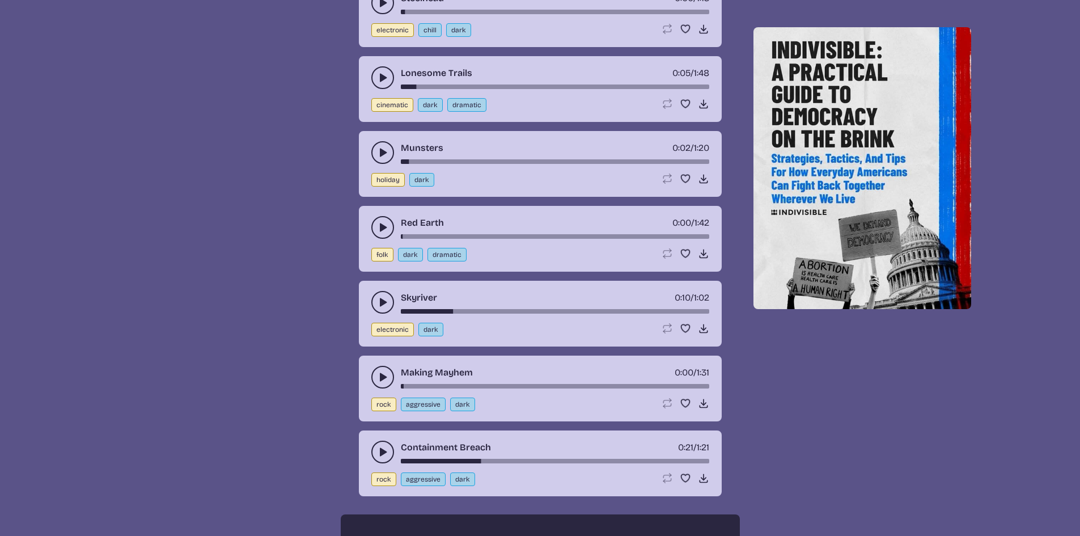
click at [383, 375] on use "play-pause toggle" at bounding box center [382, 376] width 11 height 11
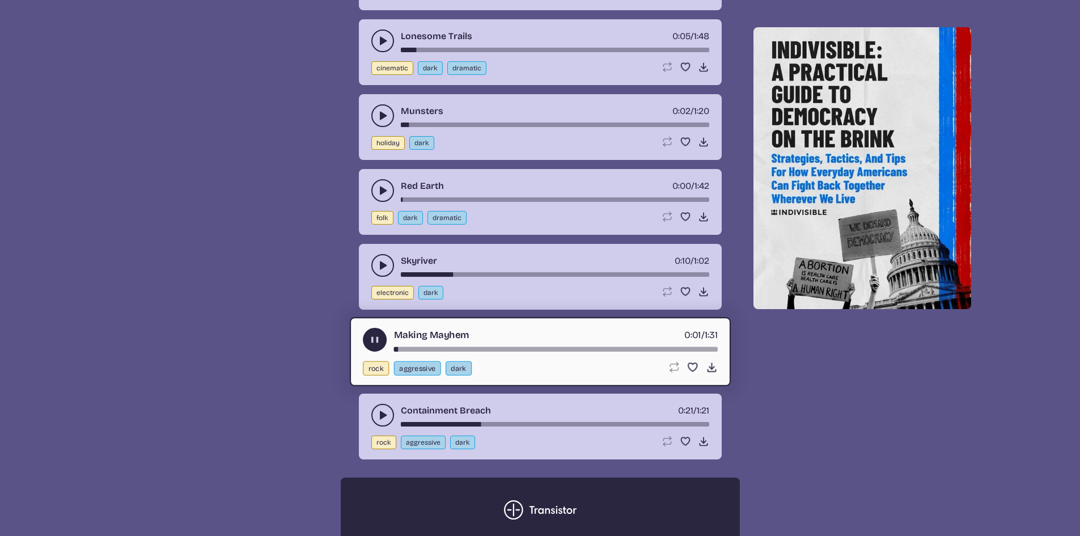
scroll to position [2597, 0]
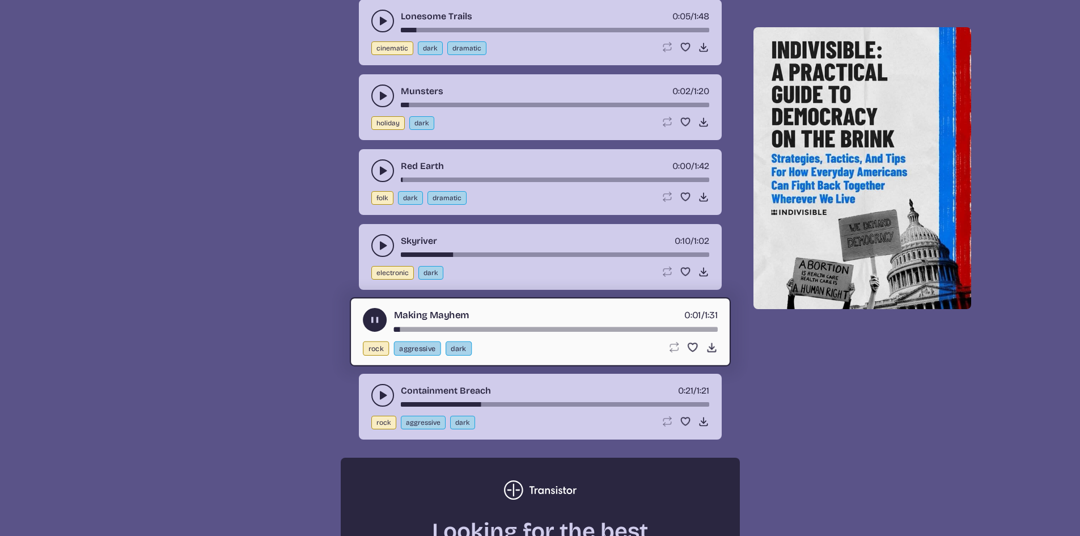
click at [379, 392] on icon "play-pause toggle" at bounding box center [382, 395] width 11 height 11
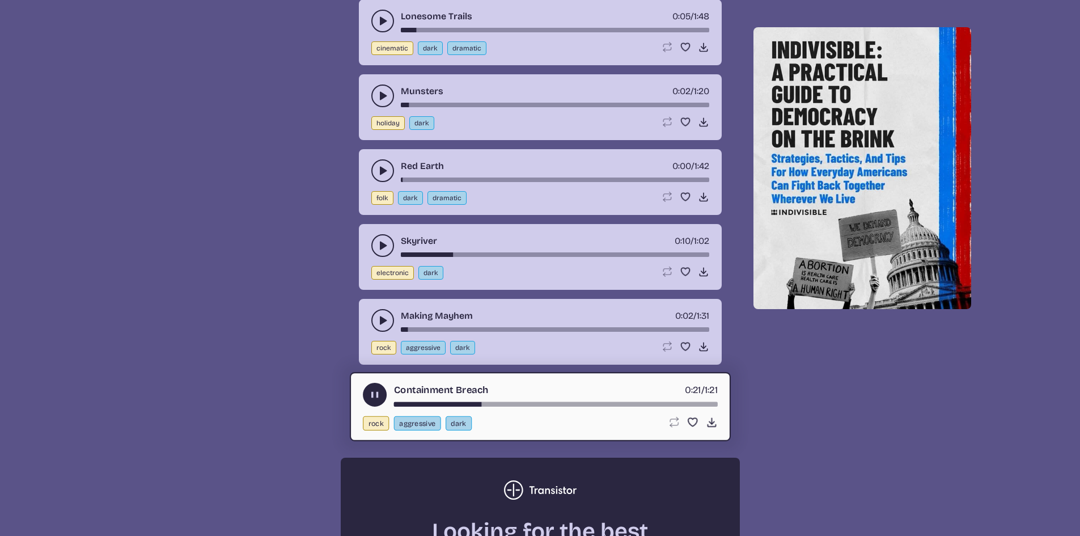
click at [373, 395] on use "play-pause toggle" at bounding box center [375, 395] width 12 height 12
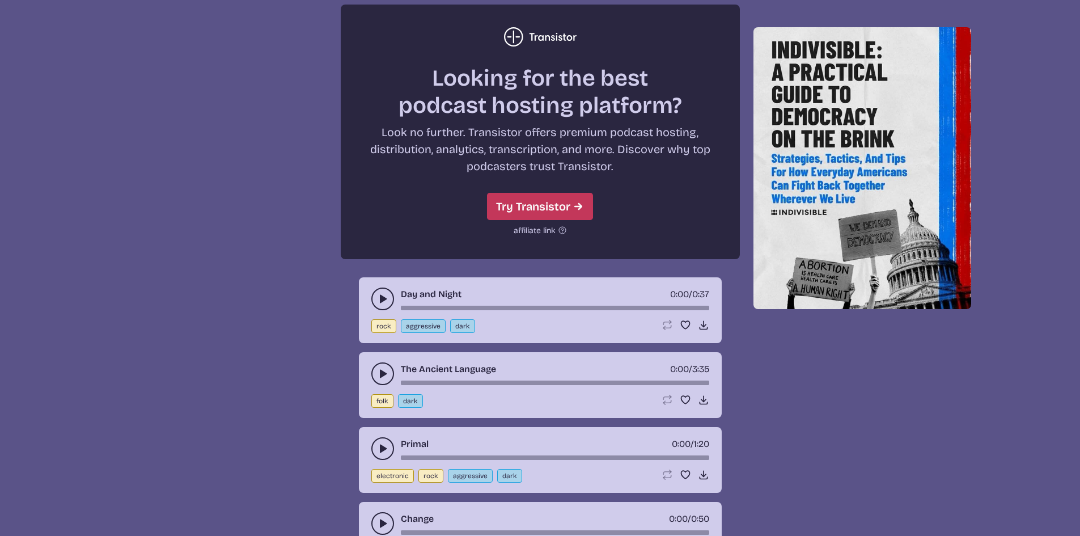
scroll to position [3050, 0]
click at [380, 304] on button "play-pause toggle" at bounding box center [382, 298] width 23 height 23
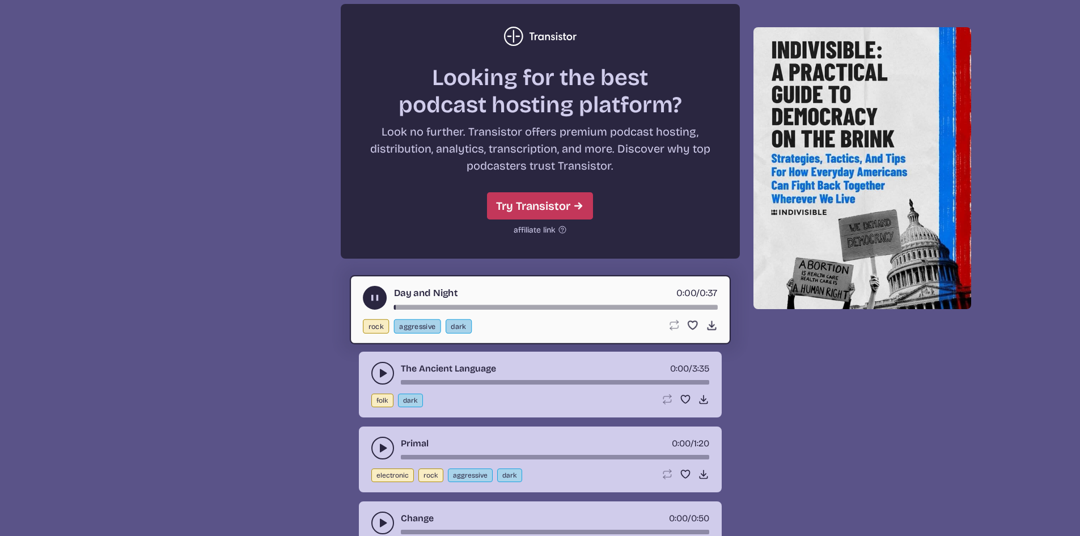
click at [376, 303] on icon "play-pause toggle" at bounding box center [375, 297] width 12 height 12
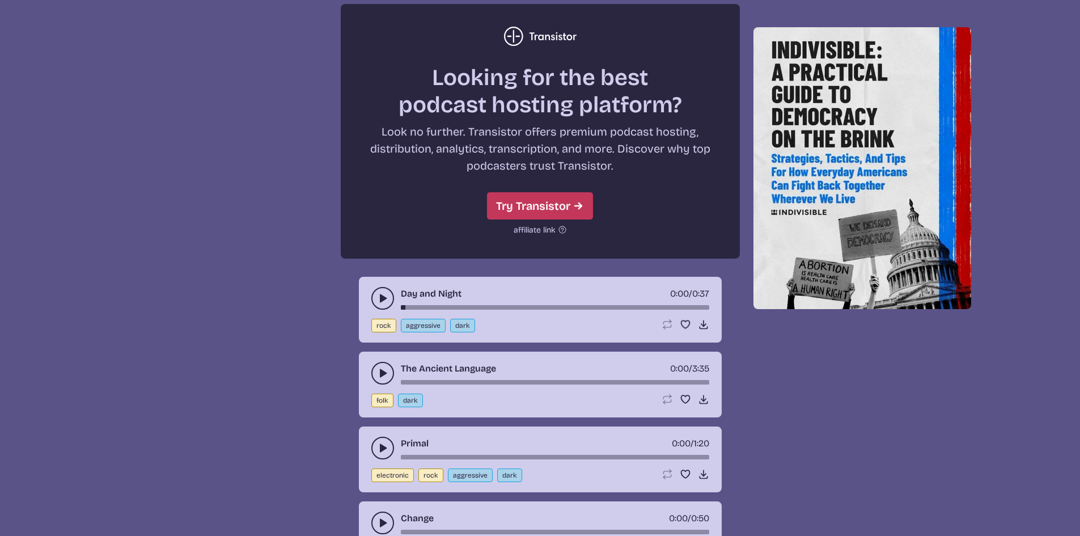
click at [378, 377] on icon "play-pause toggle" at bounding box center [382, 372] width 11 height 11
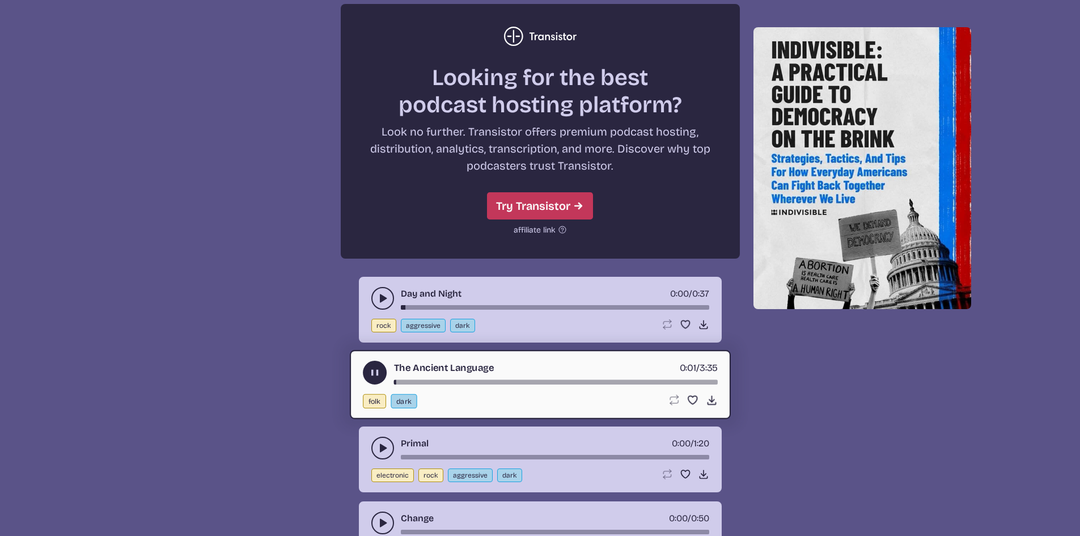
scroll to position [3107, 0]
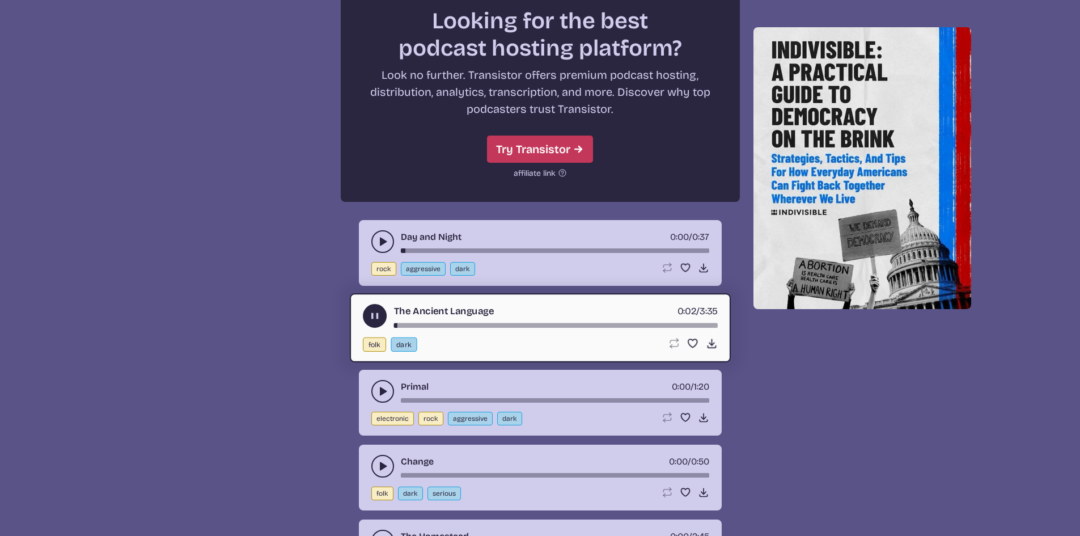
click at [381, 389] on use "play-pause toggle" at bounding box center [382, 391] width 11 height 11
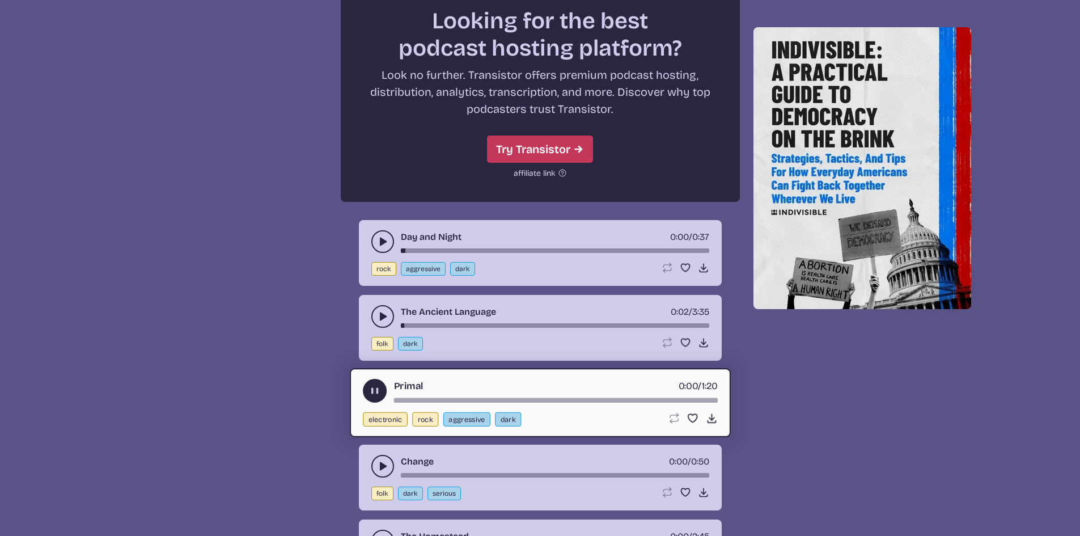
click at [381, 389] on button "play-pause toggle" at bounding box center [375, 391] width 24 height 24
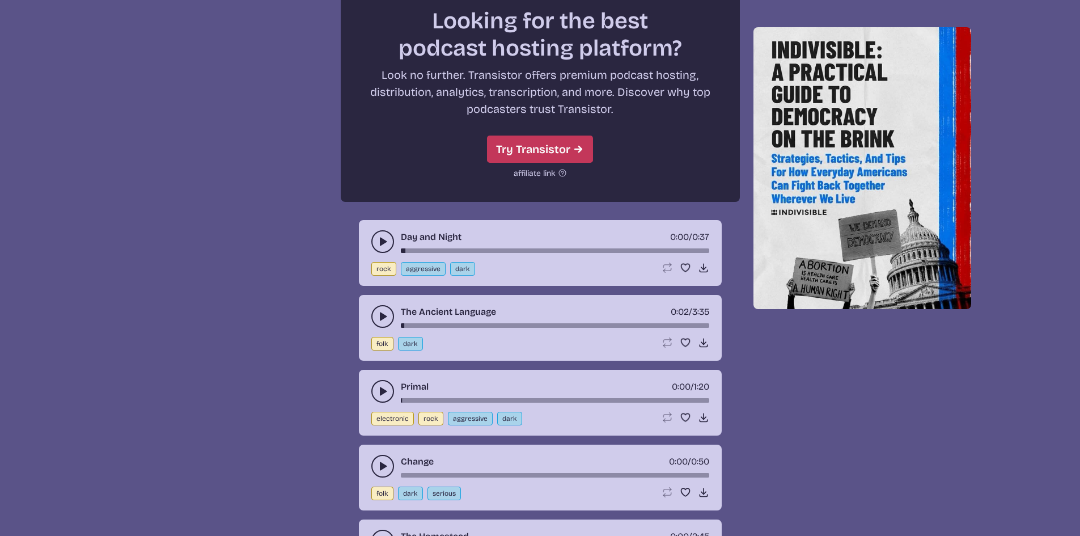
scroll to position [3164, 0]
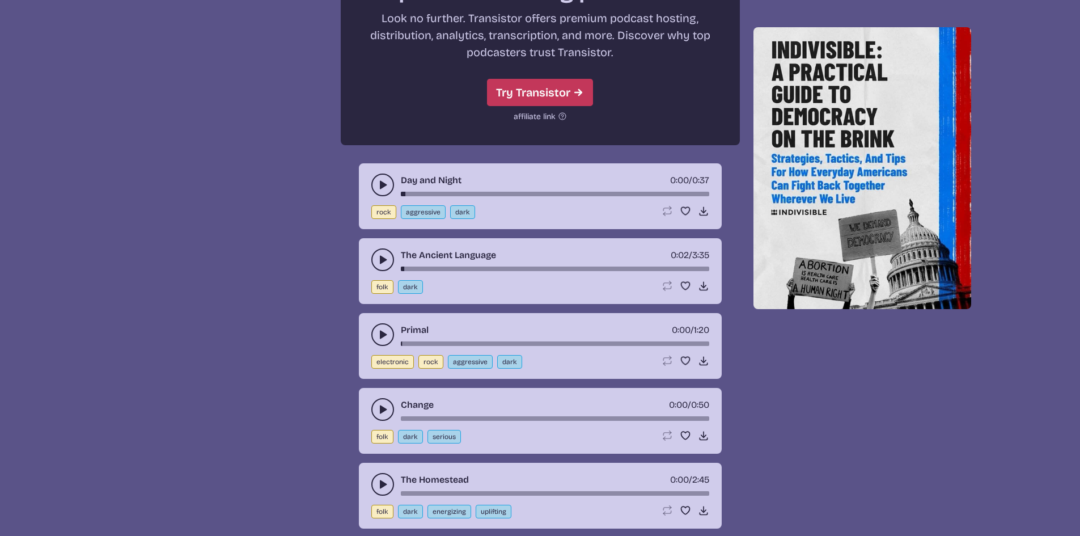
click at [377, 407] on icon "play-pause toggle" at bounding box center [382, 409] width 11 height 11
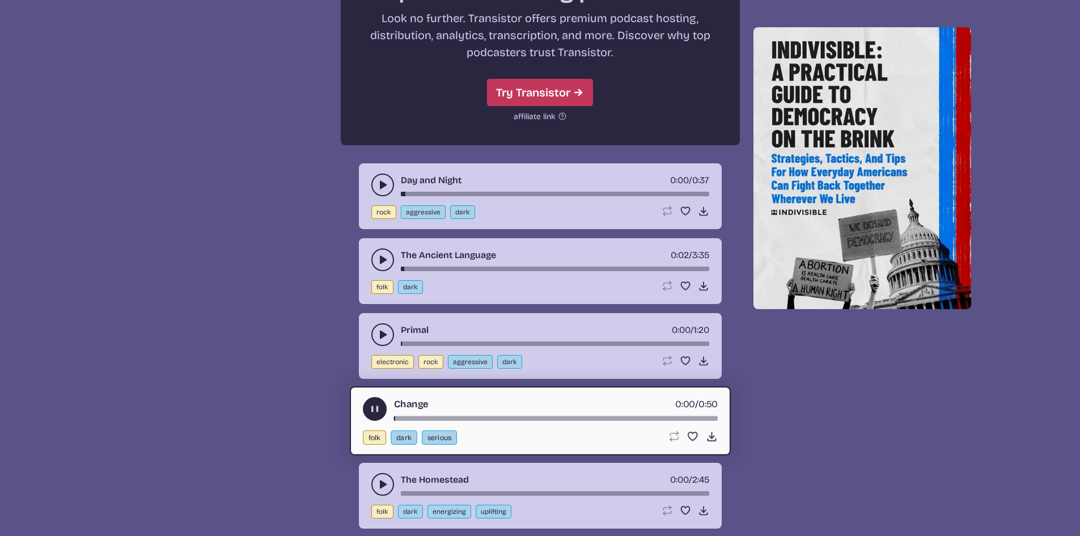
click at [378, 407] on use "play-pause toggle" at bounding box center [375, 409] width 12 height 12
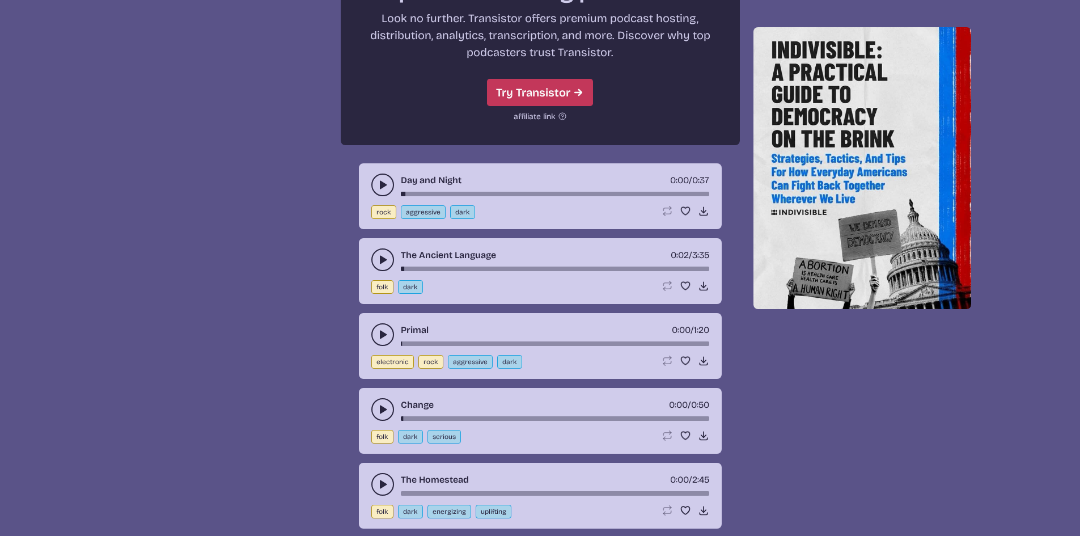
scroll to position [3277, 0]
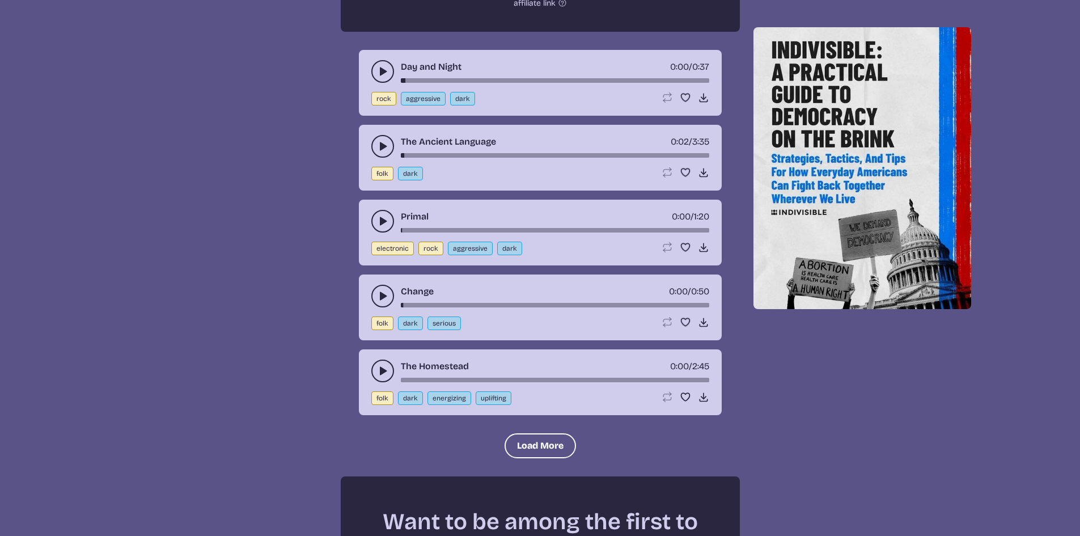
click at [380, 373] on use "play-pause toggle" at bounding box center [382, 370] width 11 height 11
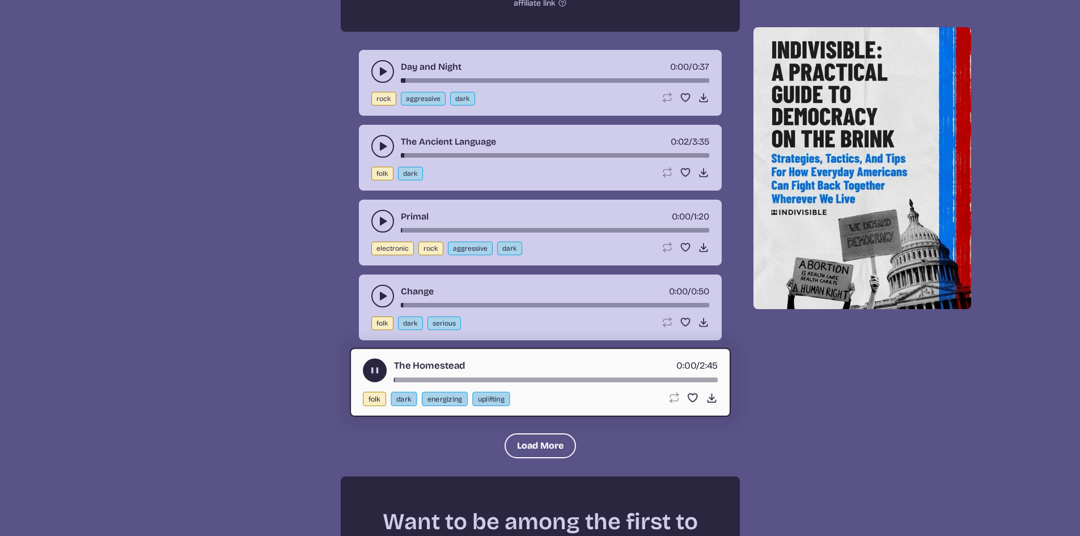
click at [380, 373] on icon "play-pause toggle" at bounding box center [375, 370] width 12 height 12
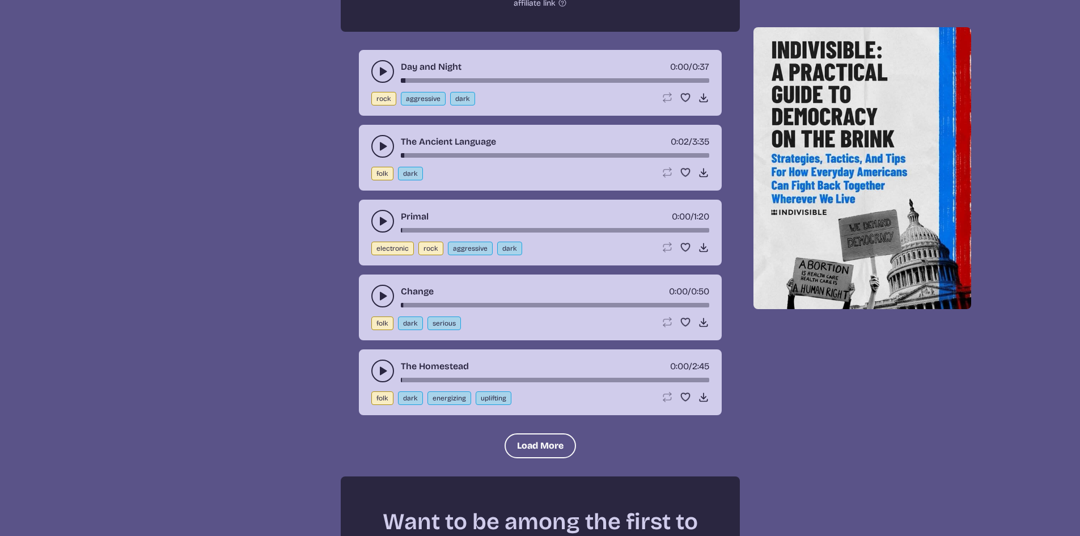
click at [380, 373] on use "play-pause toggle" at bounding box center [382, 370] width 11 height 11
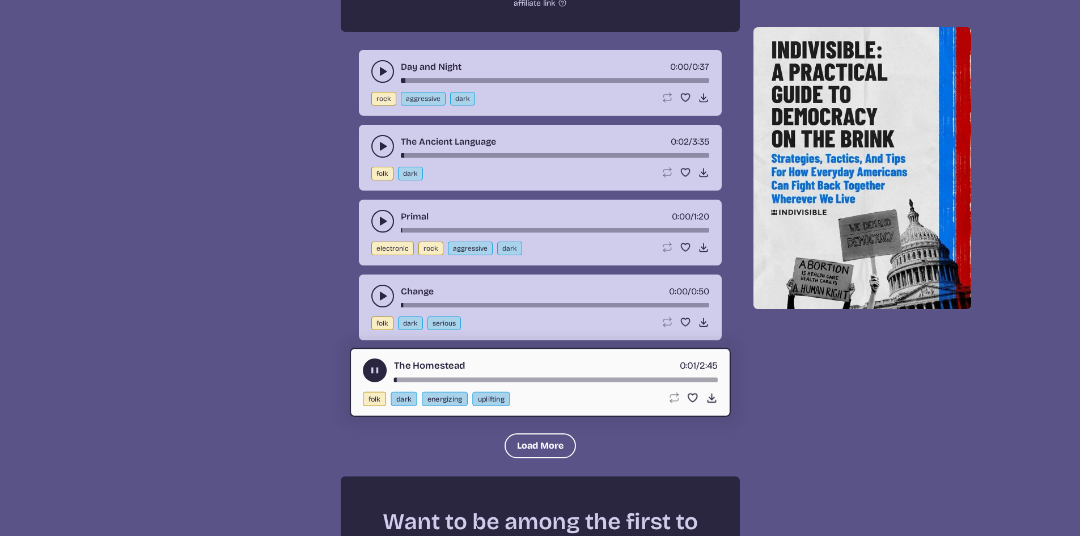
click at [380, 373] on icon "play-pause toggle" at bounding box center [375, 370] width 12 height 12
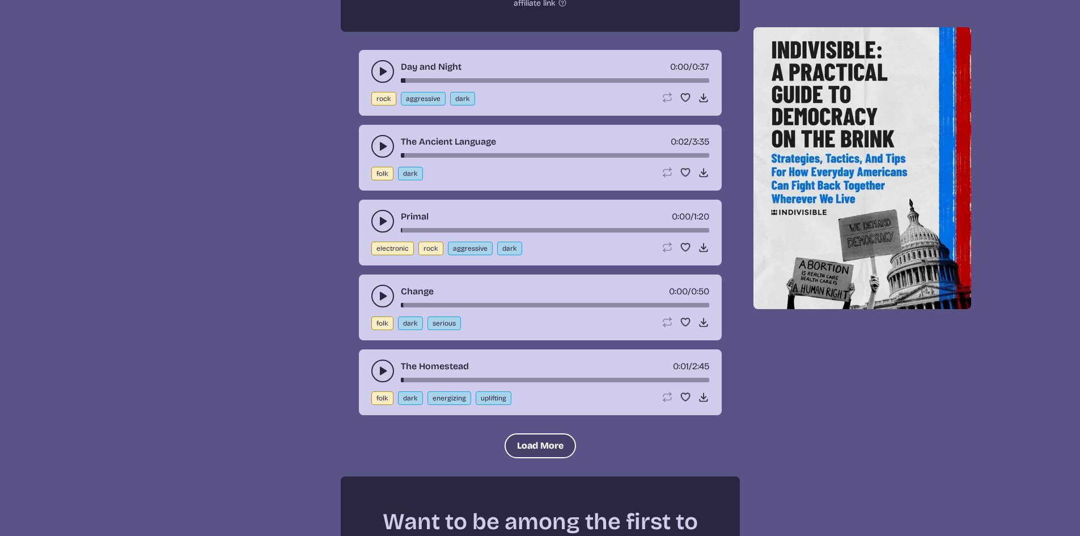
click at [534, 451] on button "Load More" at bounding box center [540, 445] width 71 height 25
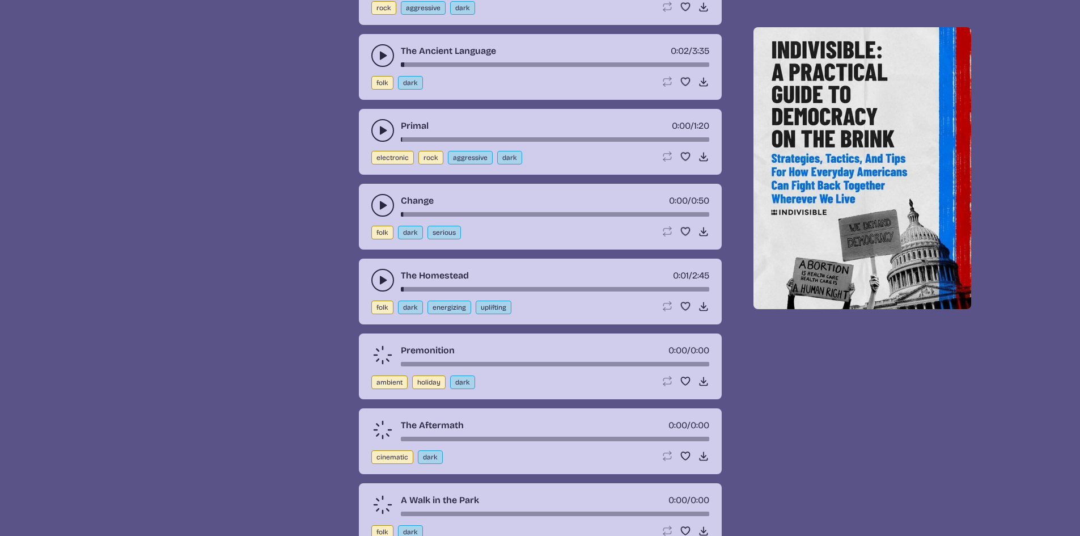
scroll to position [3504, 0]
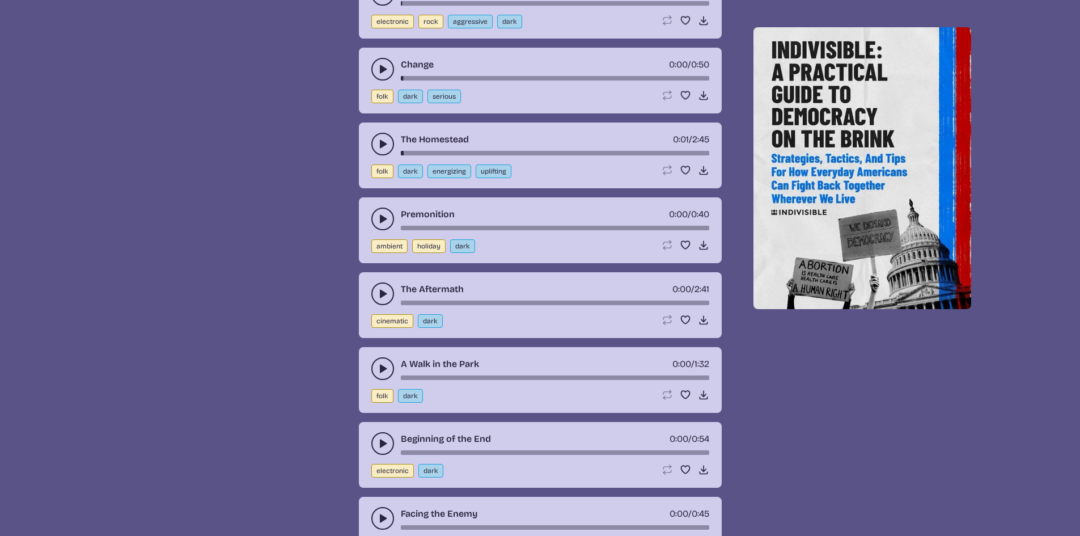
click at [376, 223] on button "play-pause toggle" at bounding box center [382, 219] width 23 height 23
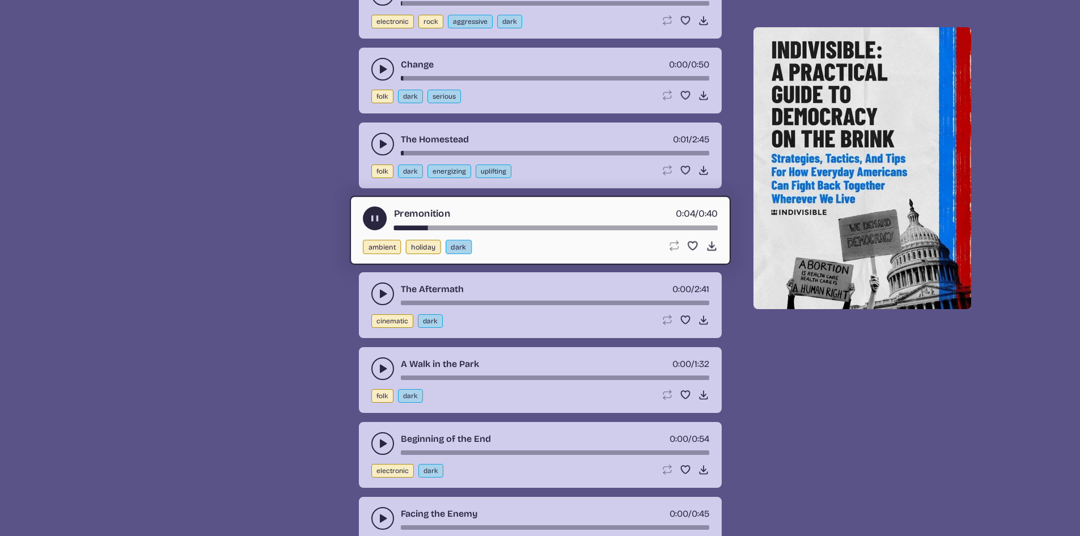
click at [375, 202] on div "Premonition 0:04 / 0:40 ambient holiday dark Loop song Loop this song. Favorite…" at bounding box center [540, 230] width 381 height 69
click at [371, 219] on use "play-pause toggle" at bounding box center [375, 218] width 12 height 12
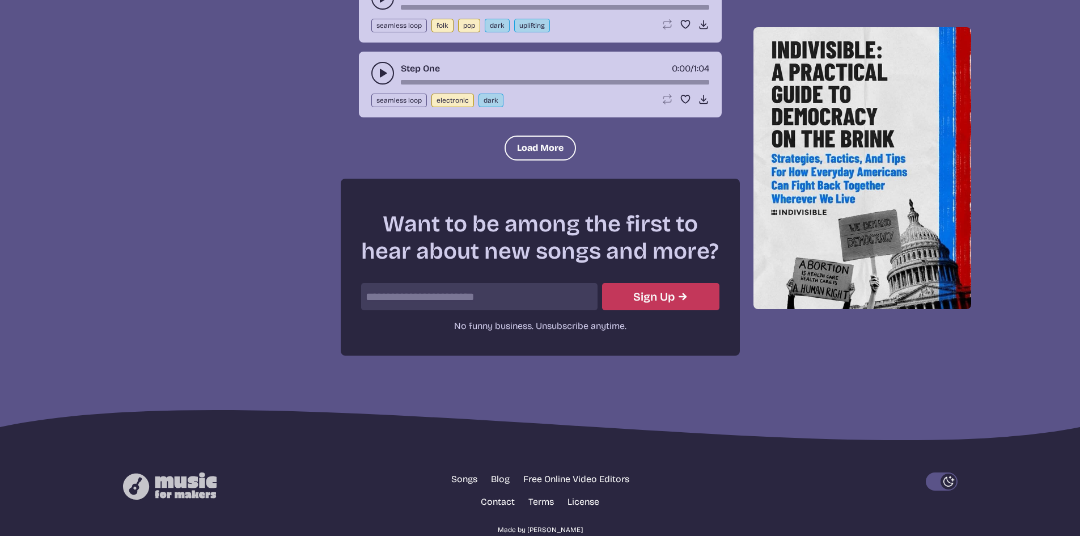
scroll to position [4633, 0]
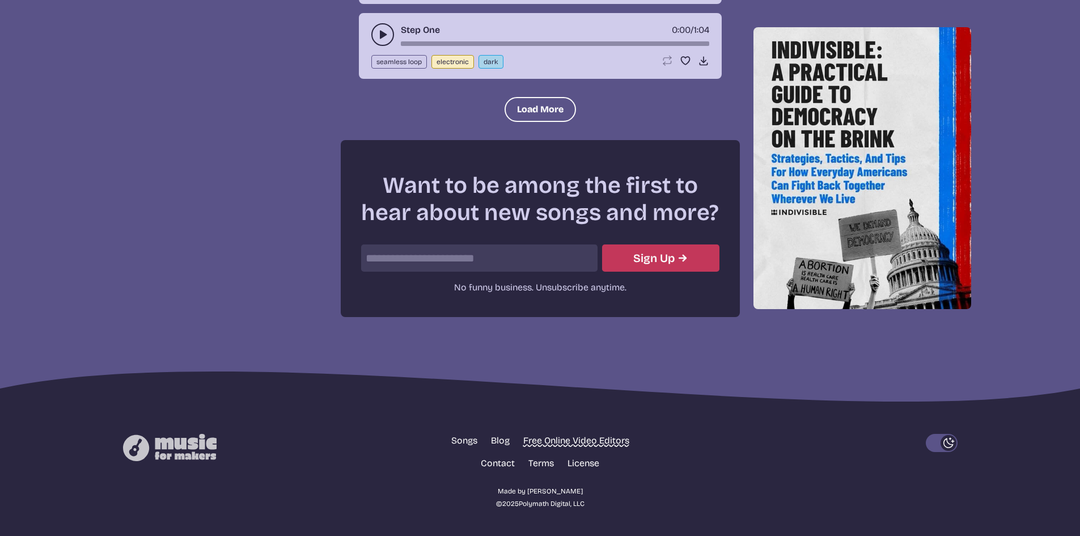
click at [528, 439] on link "Free Online Video Editors" at bounding box center [576, 441] width 106 height 14
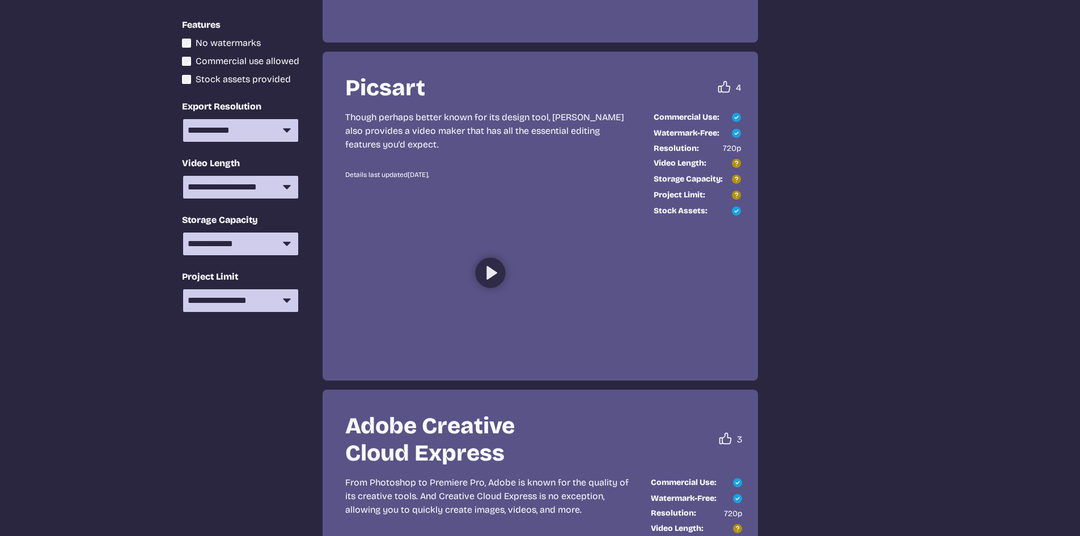
scroll to position [737, 0]
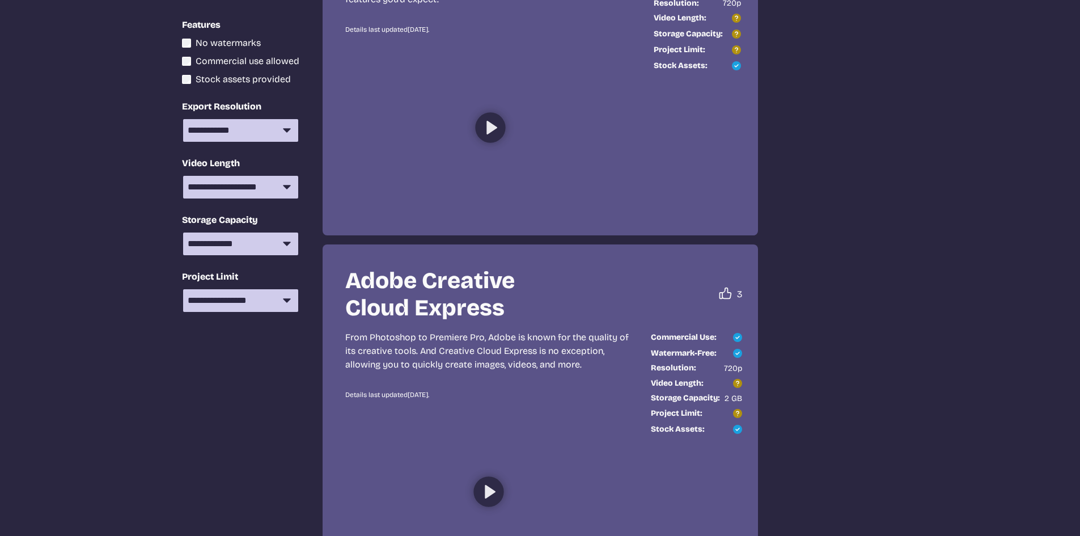
select select "most popular"
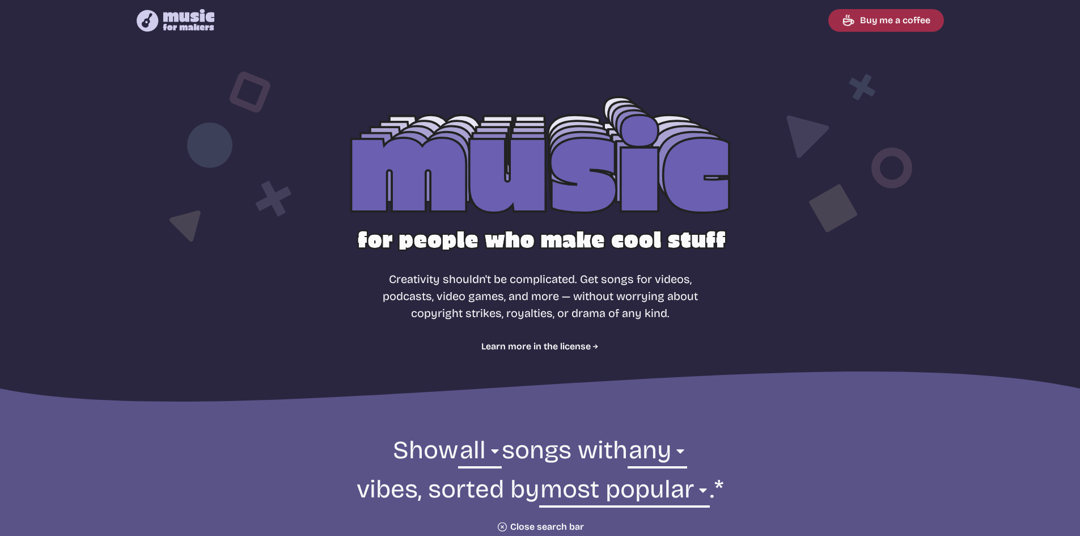
click at [893, 28] on link "Buy me a coffee" at bounding box center [886, 20] width 116 height 23
